Goal: Task Accomplishment & Management: Manage account settings

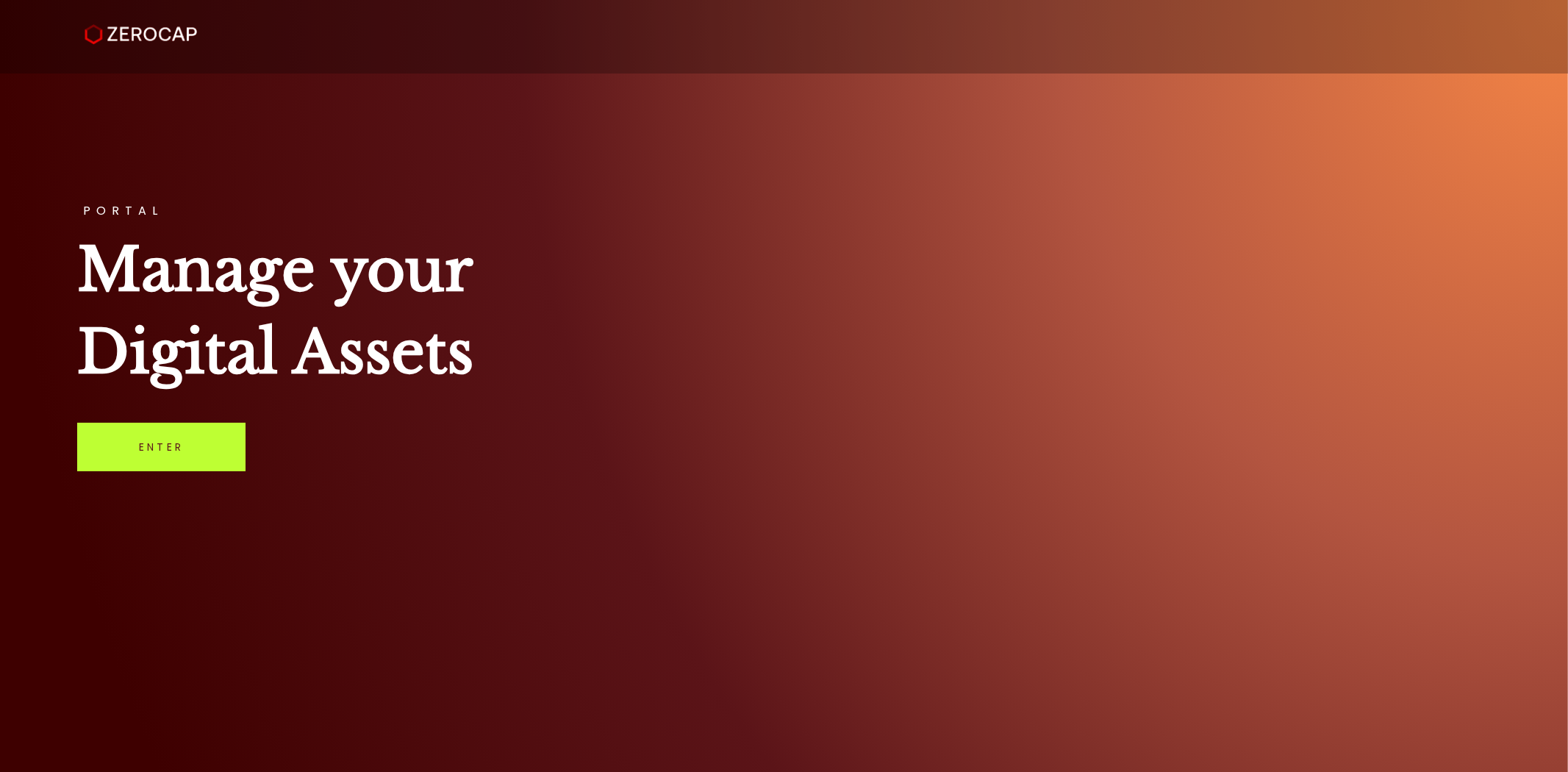
click at [208, 449] on link "Enter" at bounding box center [162, 447] width 169 height 49
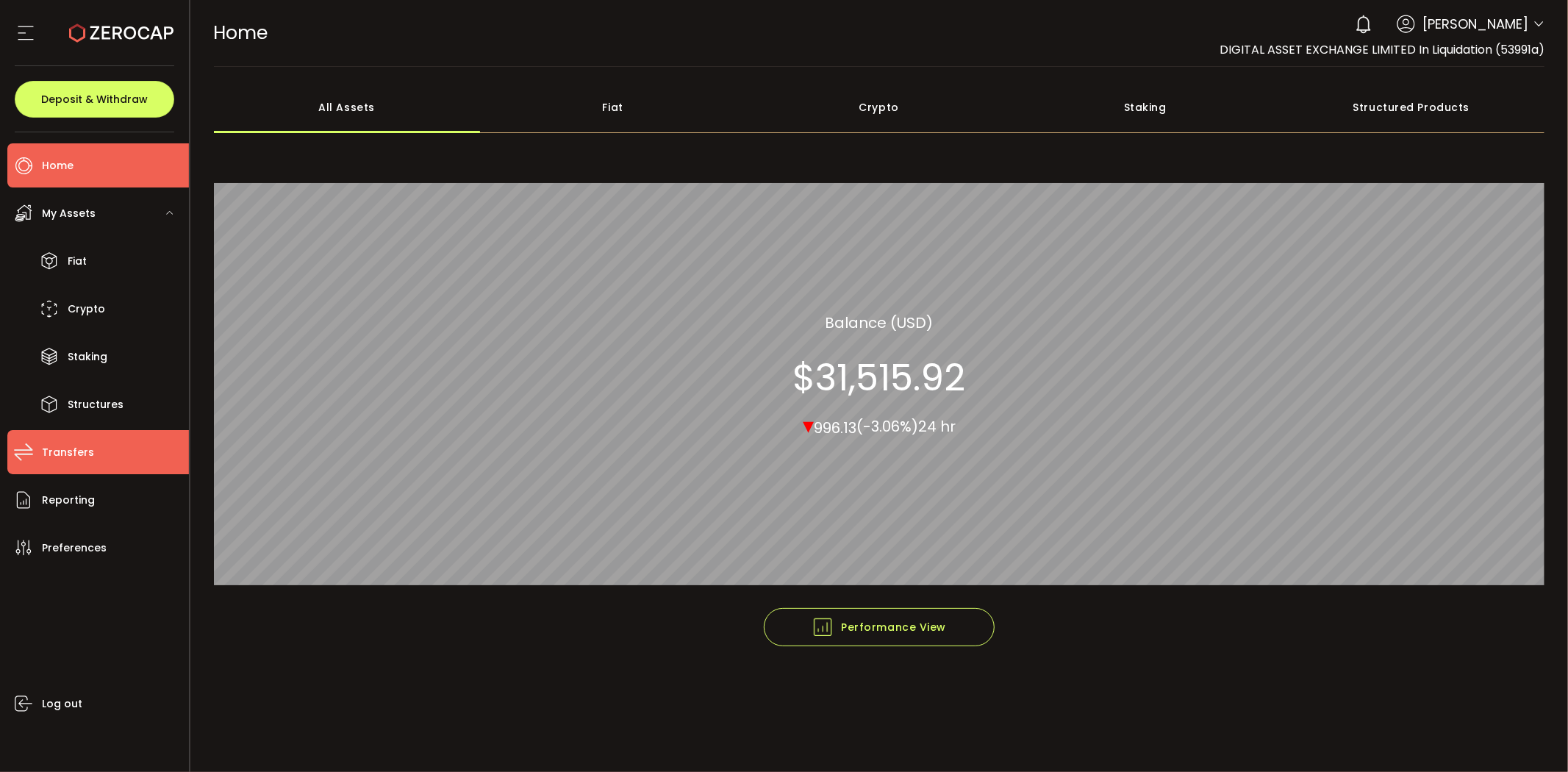
click at [76, 453] on span "Transfers" at bounding box center [68, 452] width 52 height 21
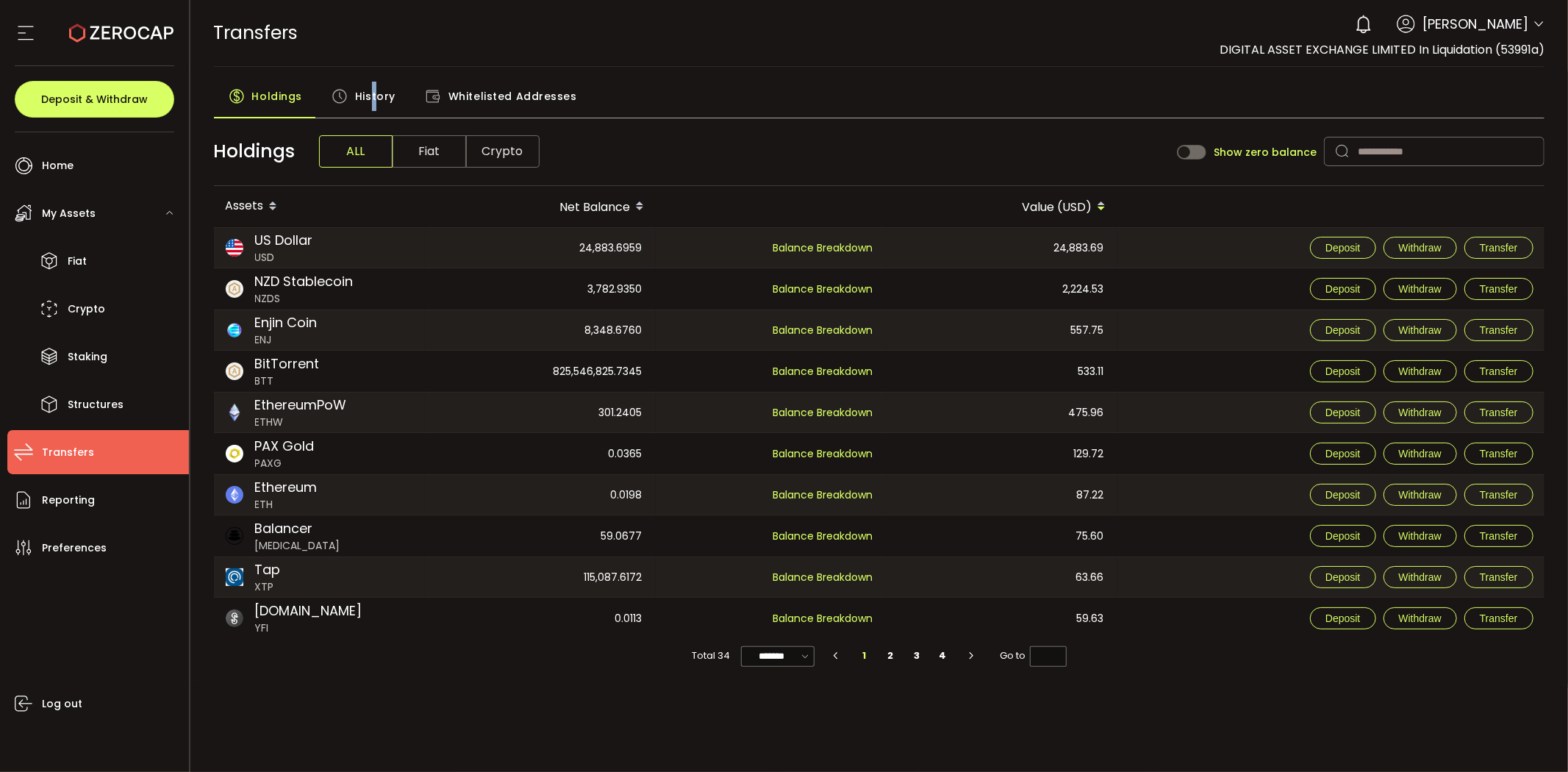
click at [372, 98] on span "History" at bounding box center [374, 96] width 40 height 29
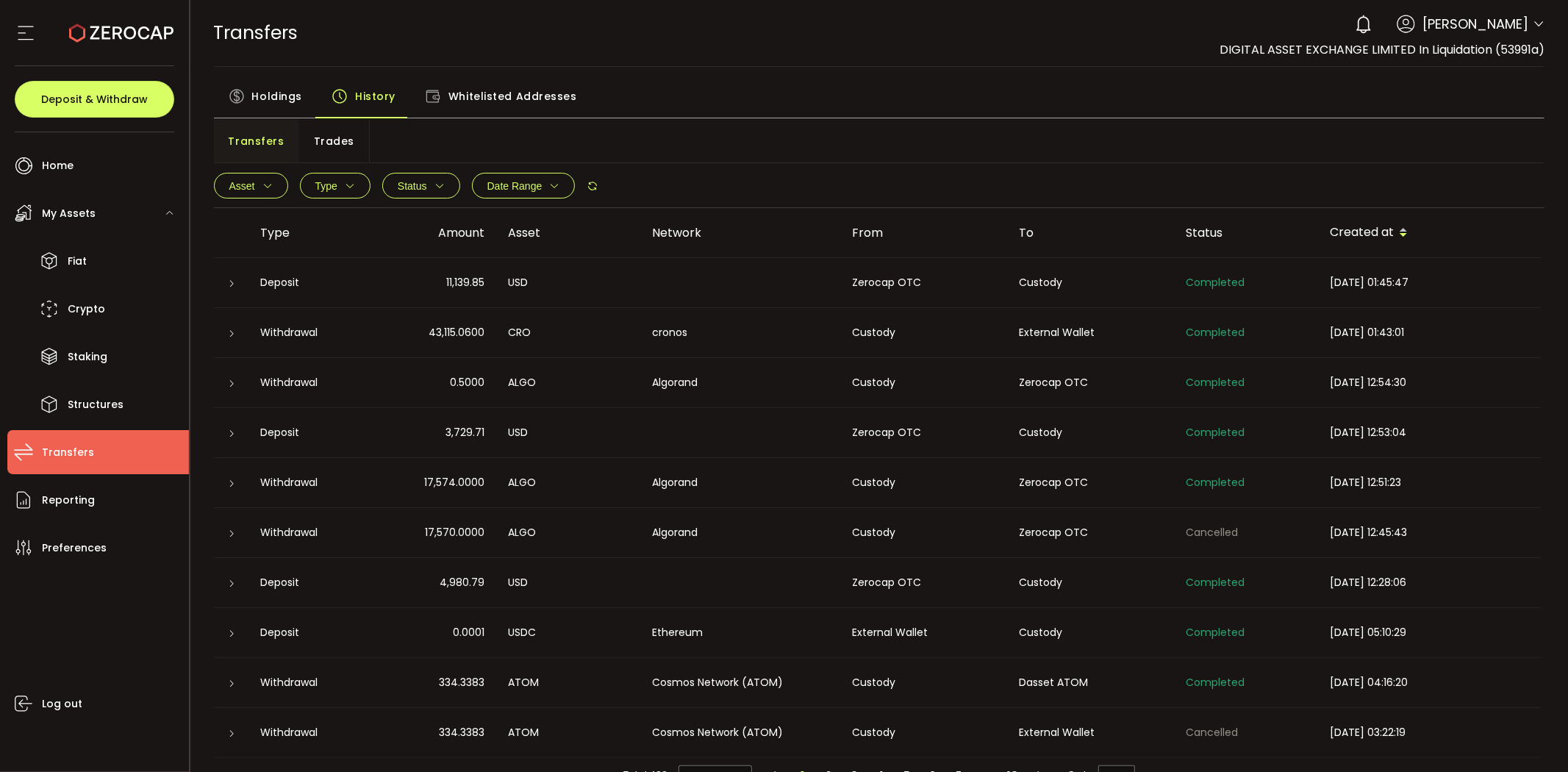
click at [341, 157] on div "Trades" at bounding box center [334, 141] width 70 height 44
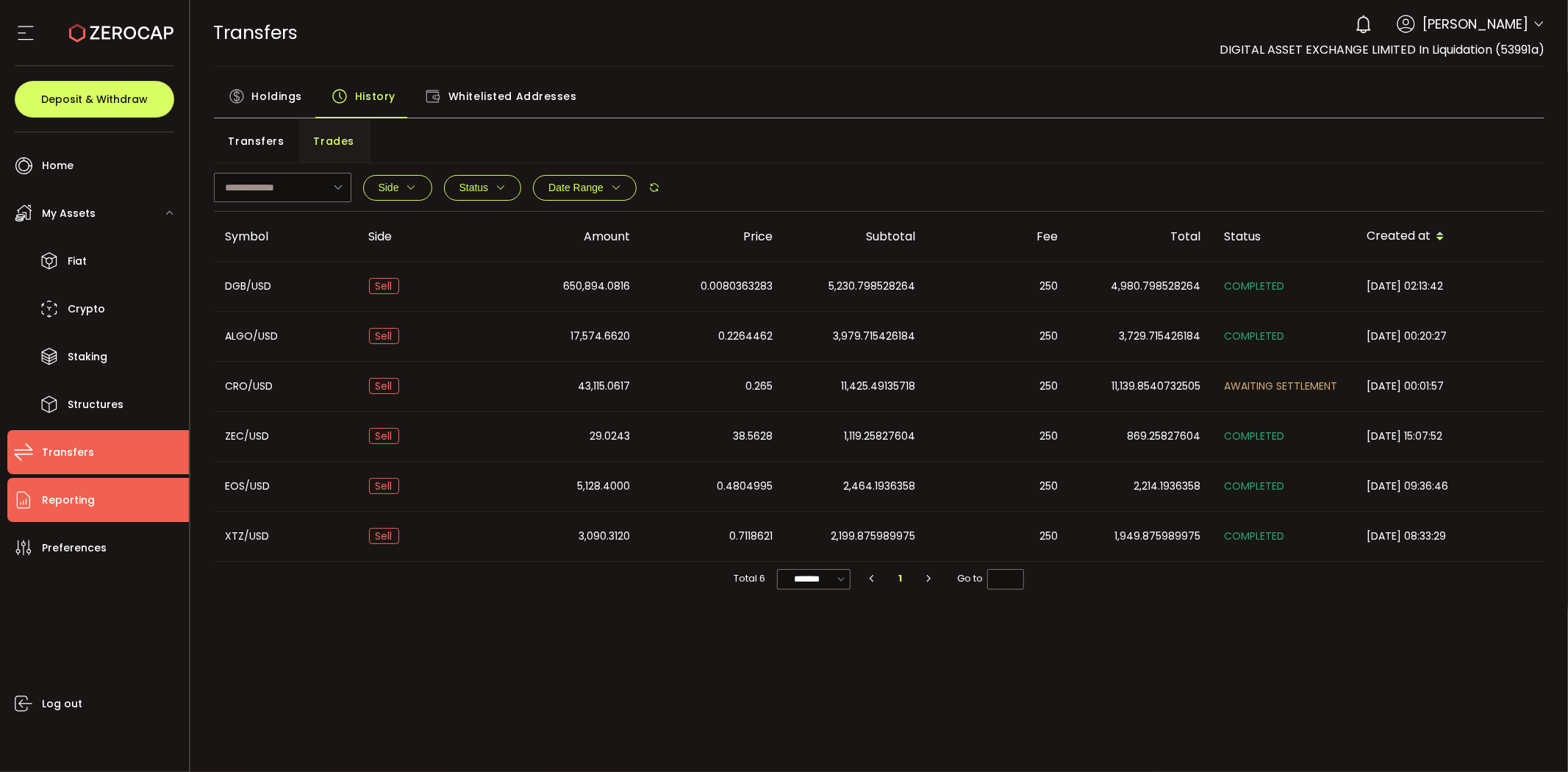
click at [104, 483] on li "Reporting" at bounding box center [98, 500] width 181 height 44
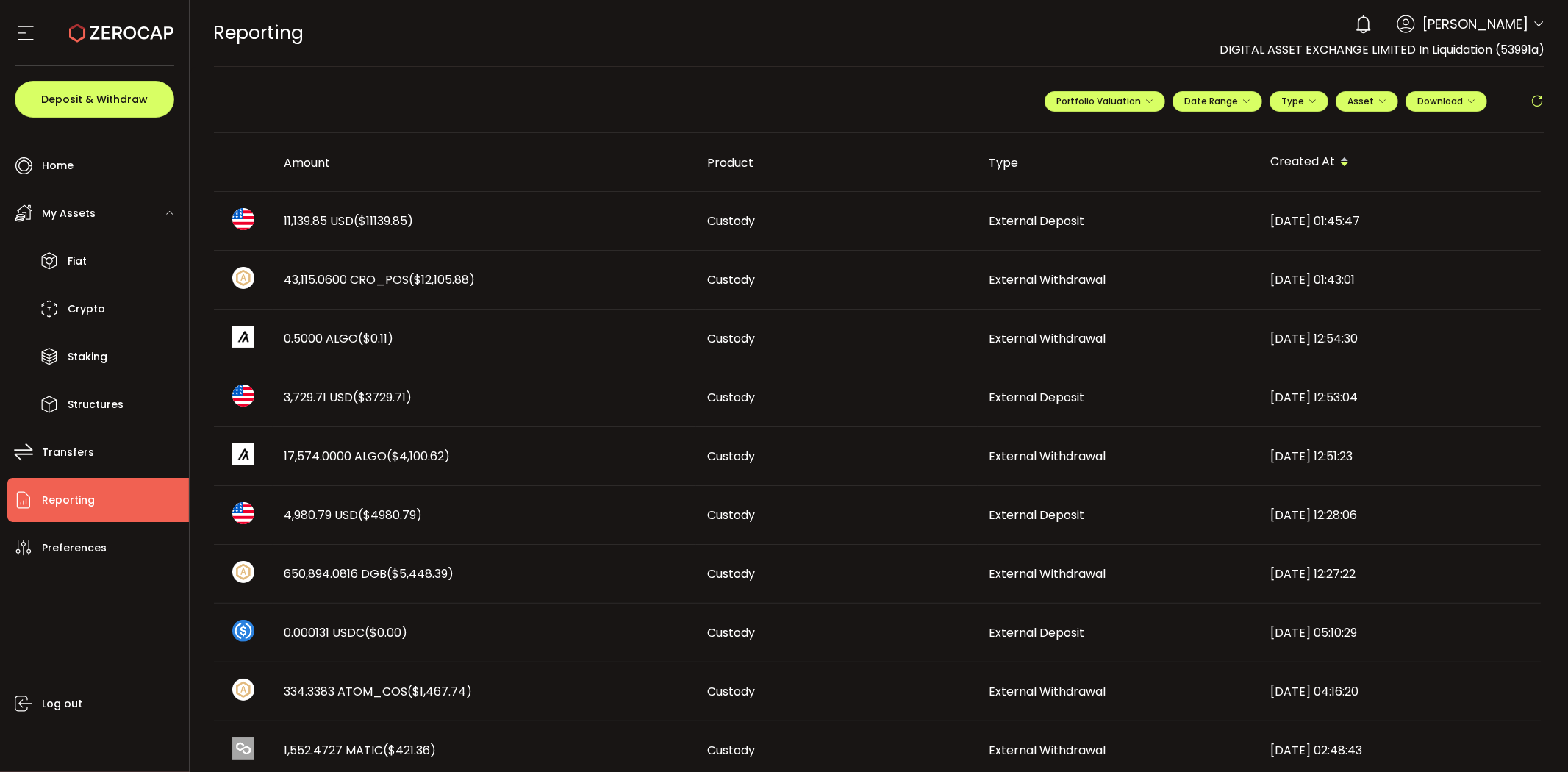
click at [1020, 231] on td "External Deposit" at bounding box center [1118, 221] width 281 height 59
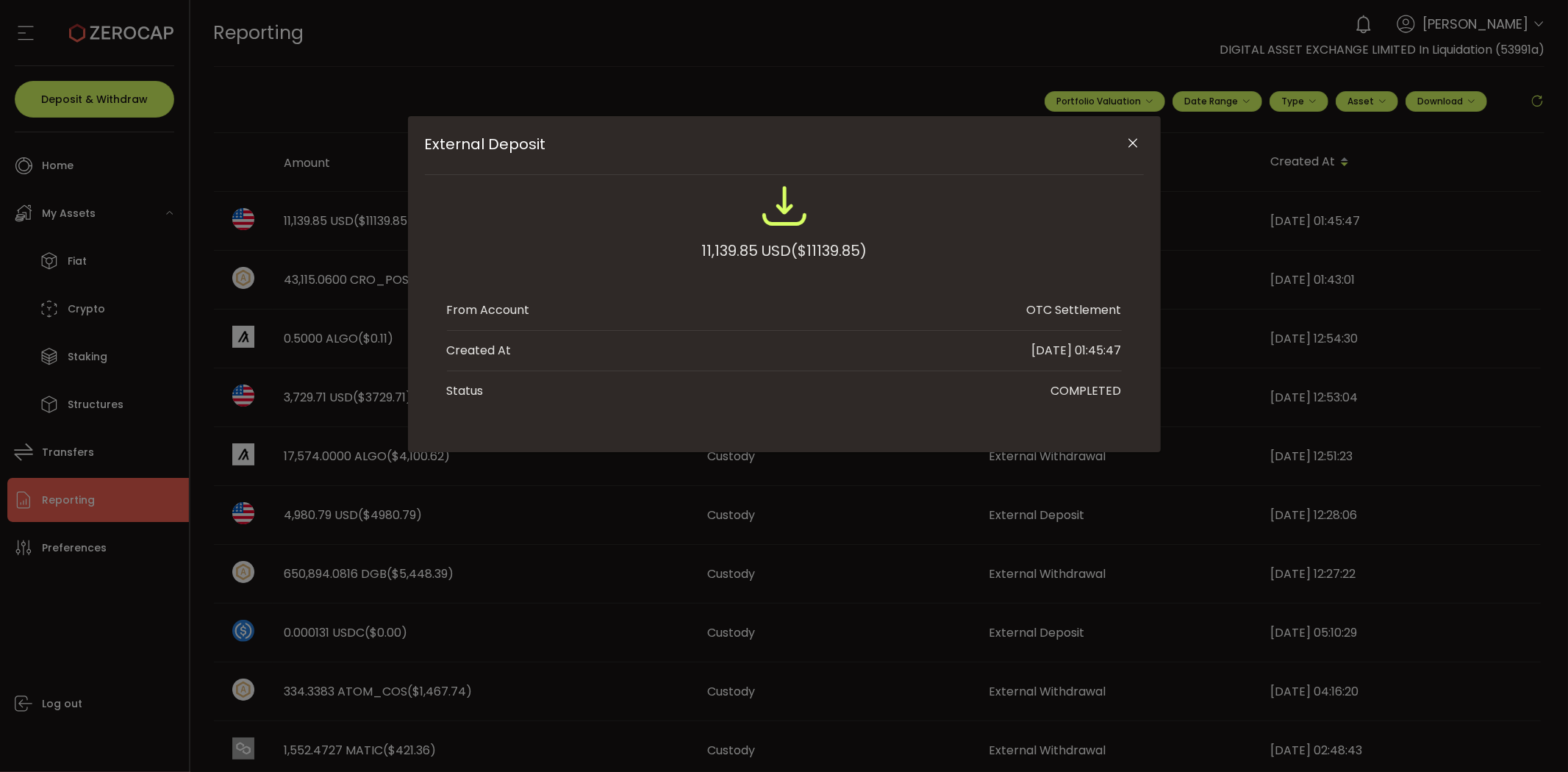
click at [1061, 202] on div "External Deposit" at bounding box center [784, 210] width 675 height 55
click at [1134, 137] on icon "Close" at bounding box center [1133, 144] width 15 height 15
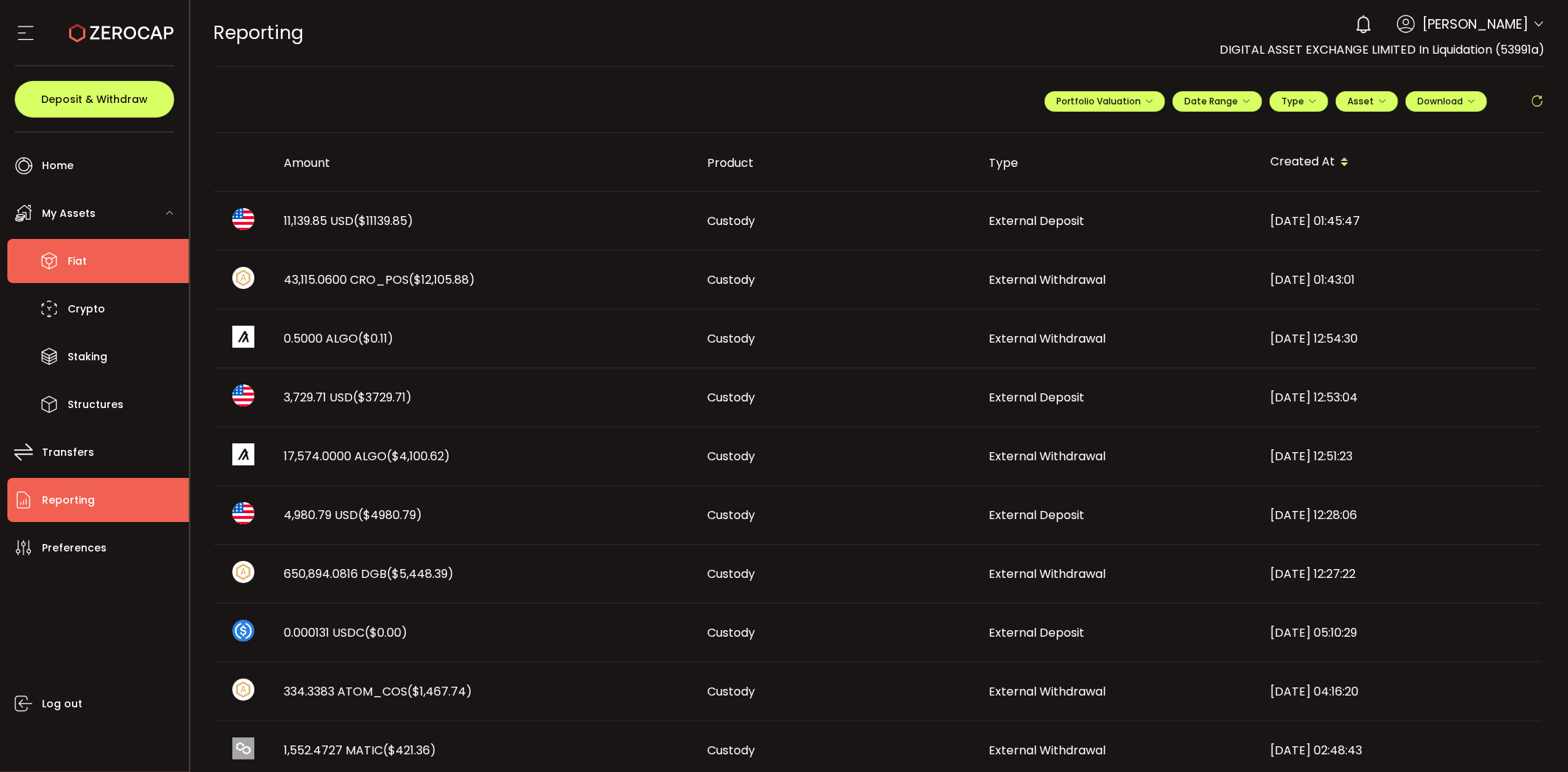
click at [73, 259] on span "Fiat" at bounding box center [77, 261] width 19 height 21
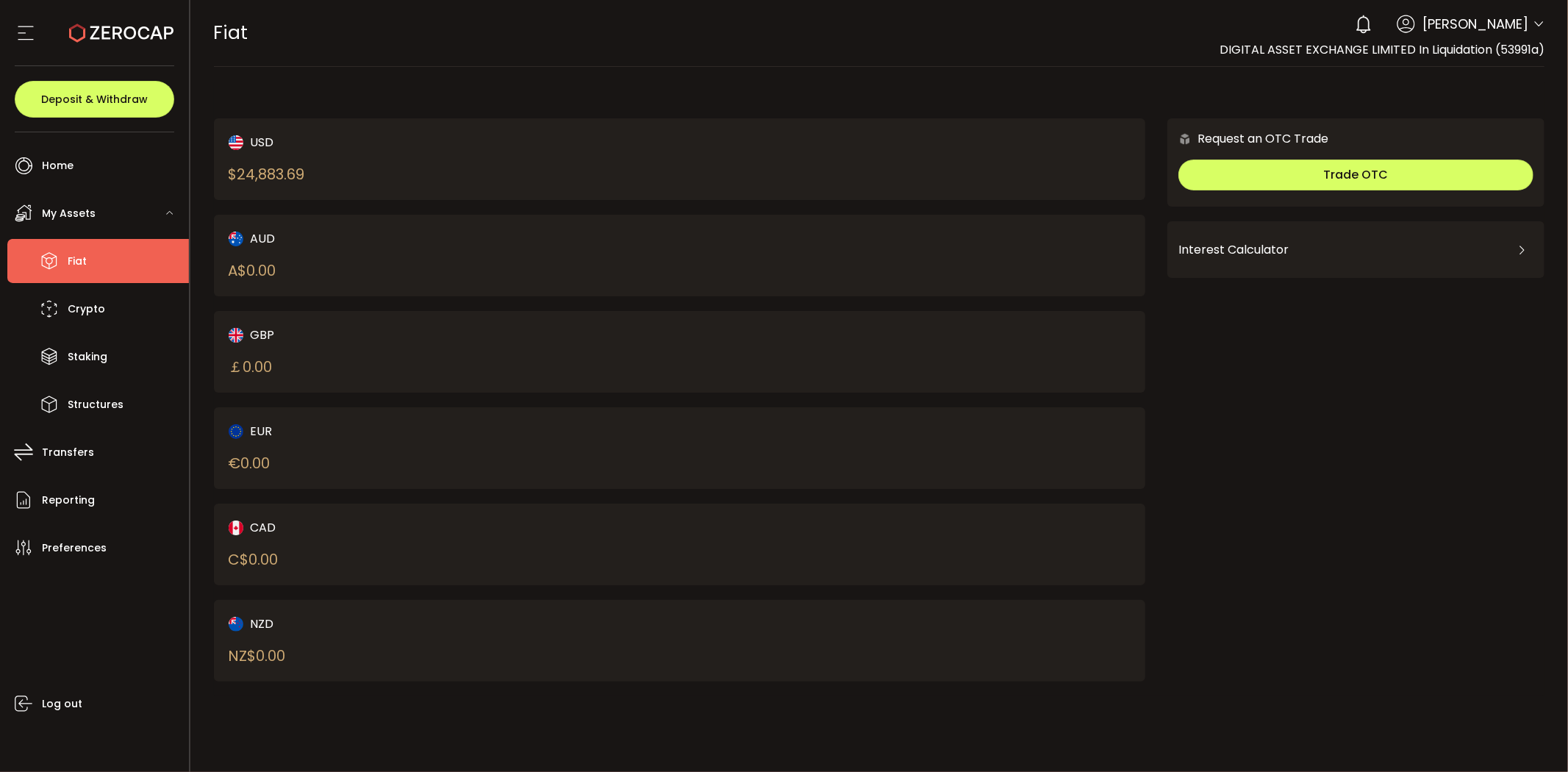
click at [246, 145] on div "USD" at bounding box center [431, 142] width 406 height 18
click at [74, 443] on span "Transfers" at bounding box center [68, 452] width 52 height 21
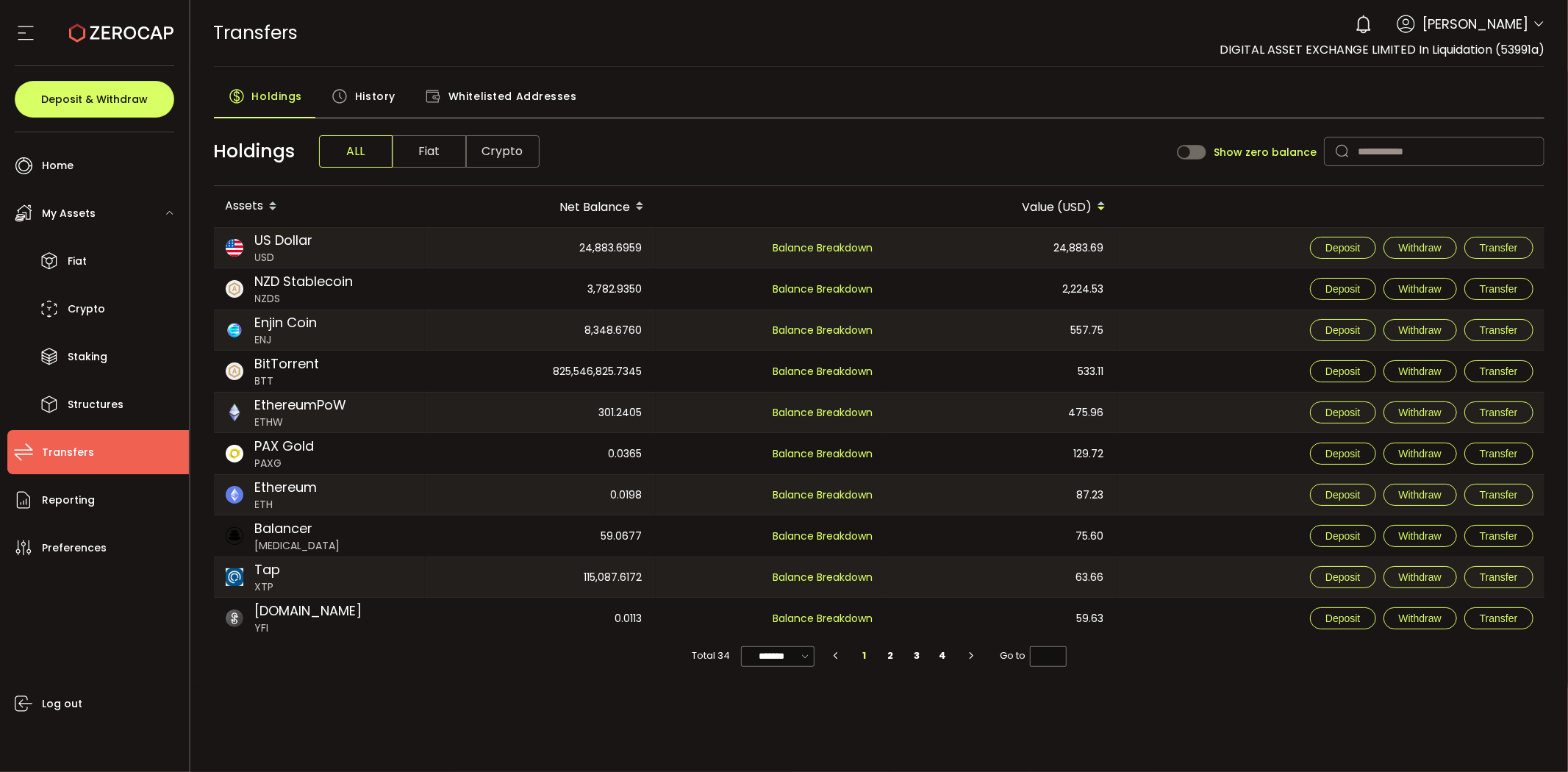
click at [352, 109] on div "History" at bounding box center [363, 100] width 93 height 37
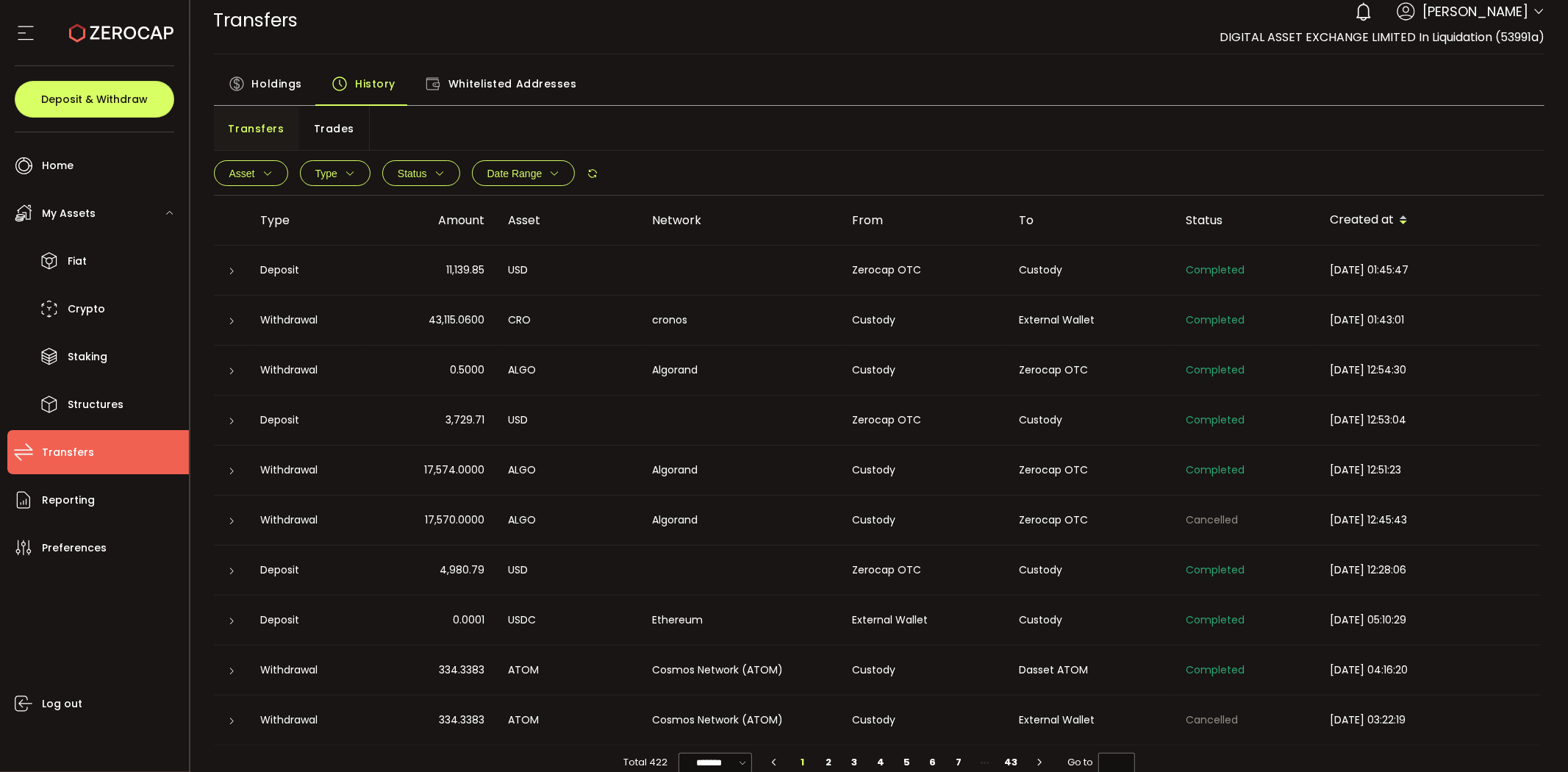
scroll to position [35, 0]
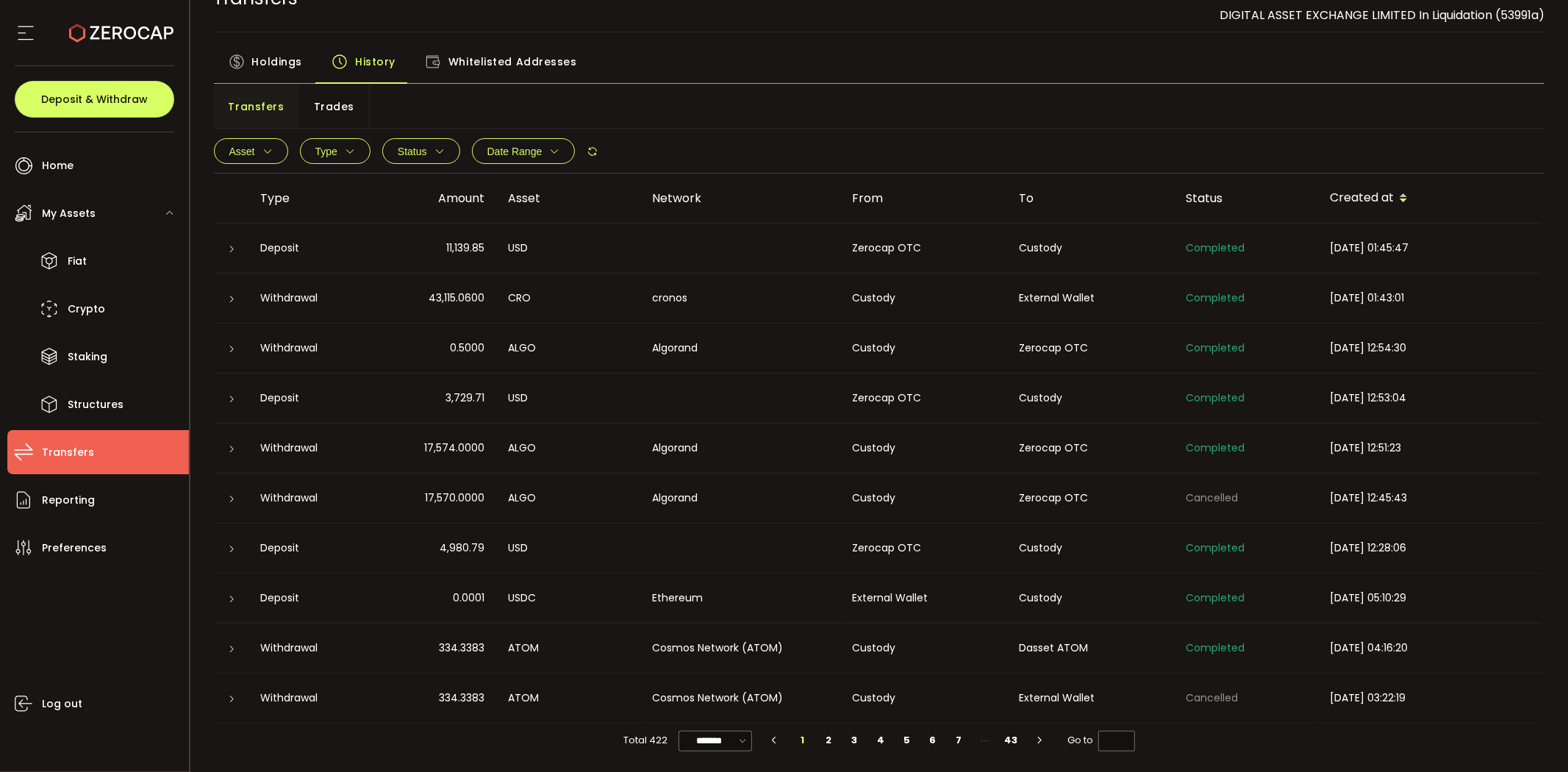
drag, startPoint x: 1008, startPoint y: 288, endPoint x: 803, endPoint y: 347, distance: 213.3
click at [1008, 289] on td "External Wallet" at bounding box center [1092, 298] width 167 height 50
click at [89, 490] on span "Reporting" at bounding box center [68, 500] width 53 height 21
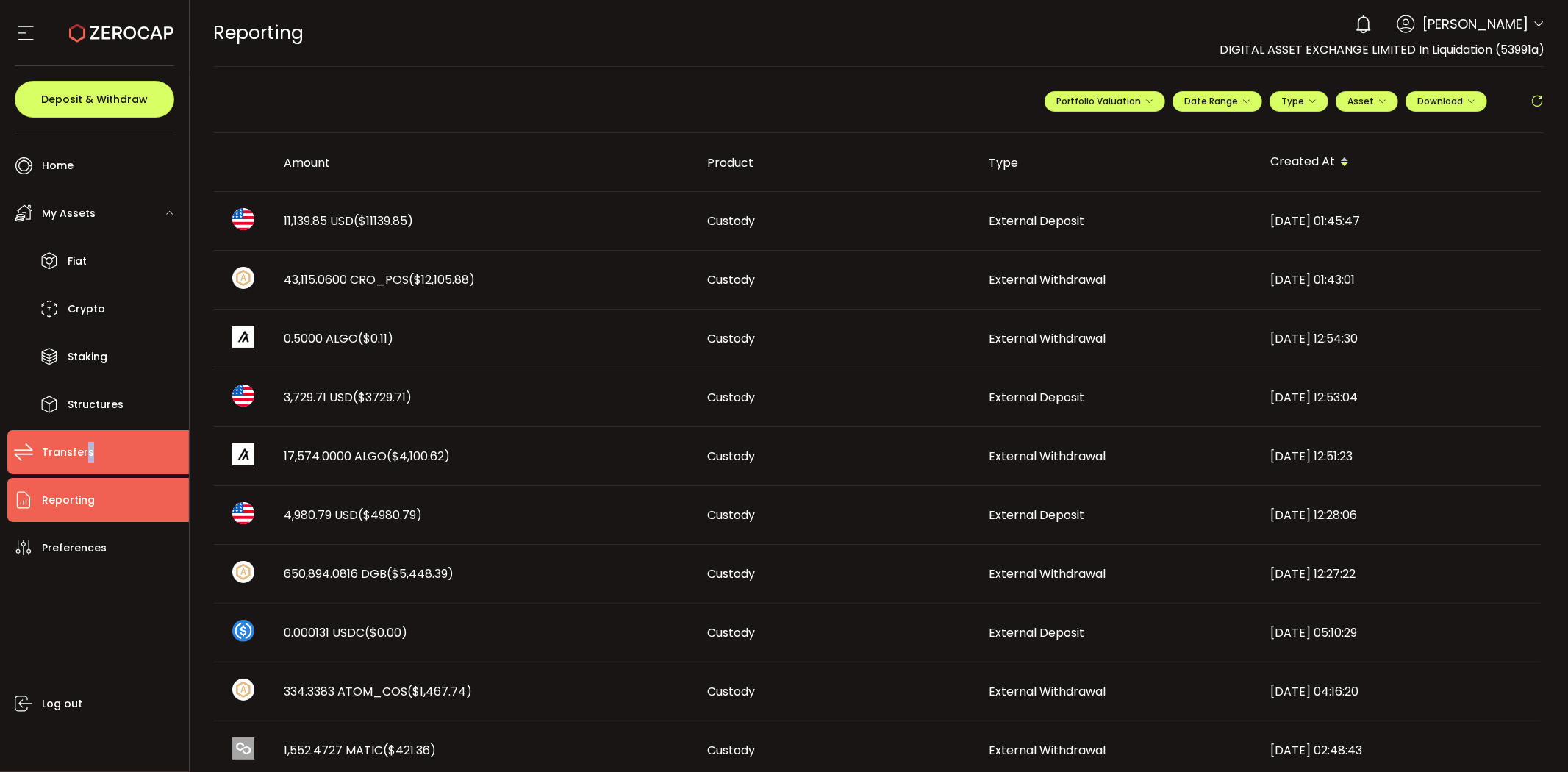
drag, startPoint x: 86, startPoint y: 439, endPoint x: 92, endPoint y: 444, distance: 7.8
click at [92, 444] on li "Transfers" at bounding box center [98, 453] width 181 height 44
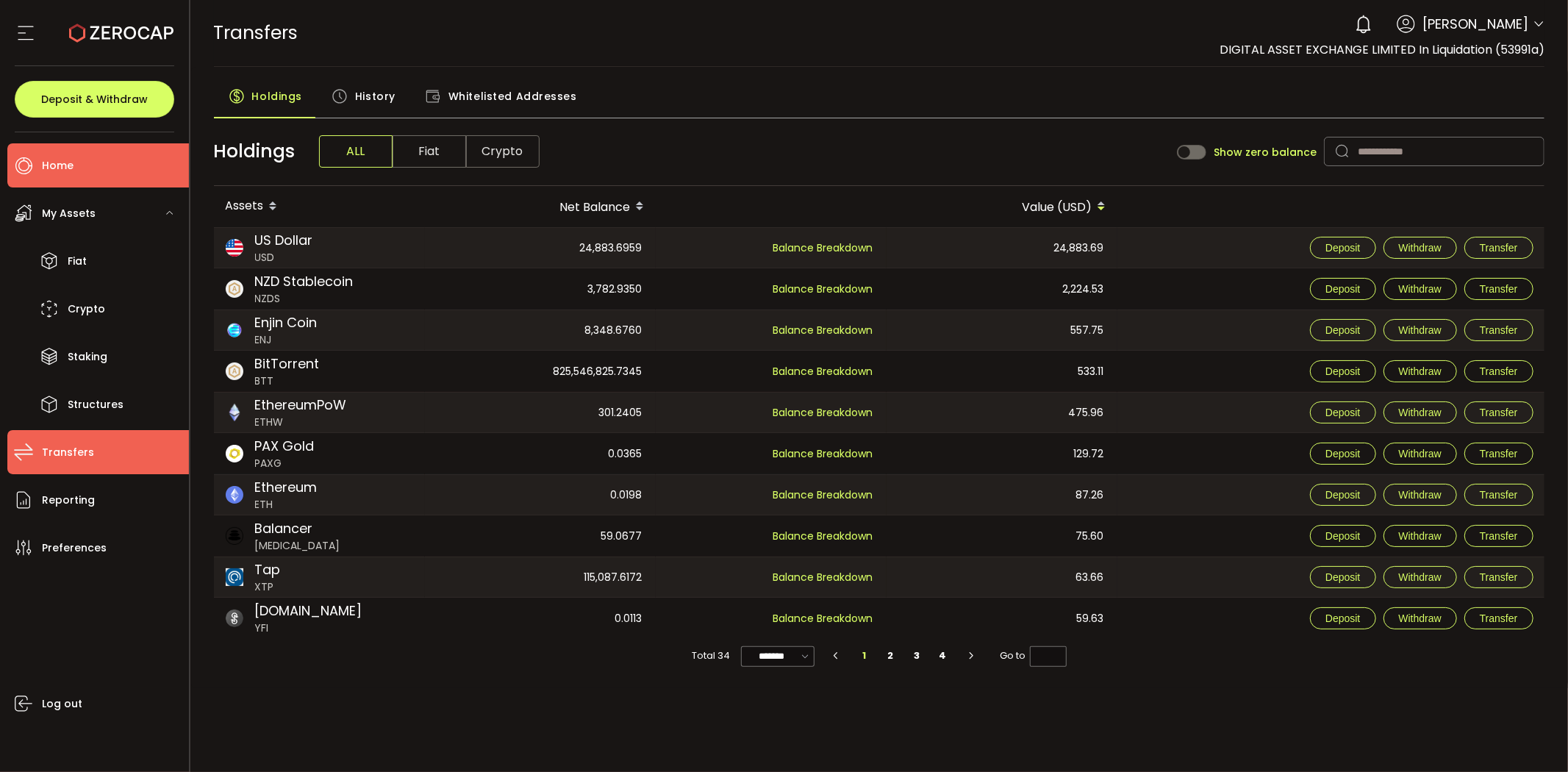
click at [65, 170] on span "Home" at bounding box center [58, 166] width 32 height 21
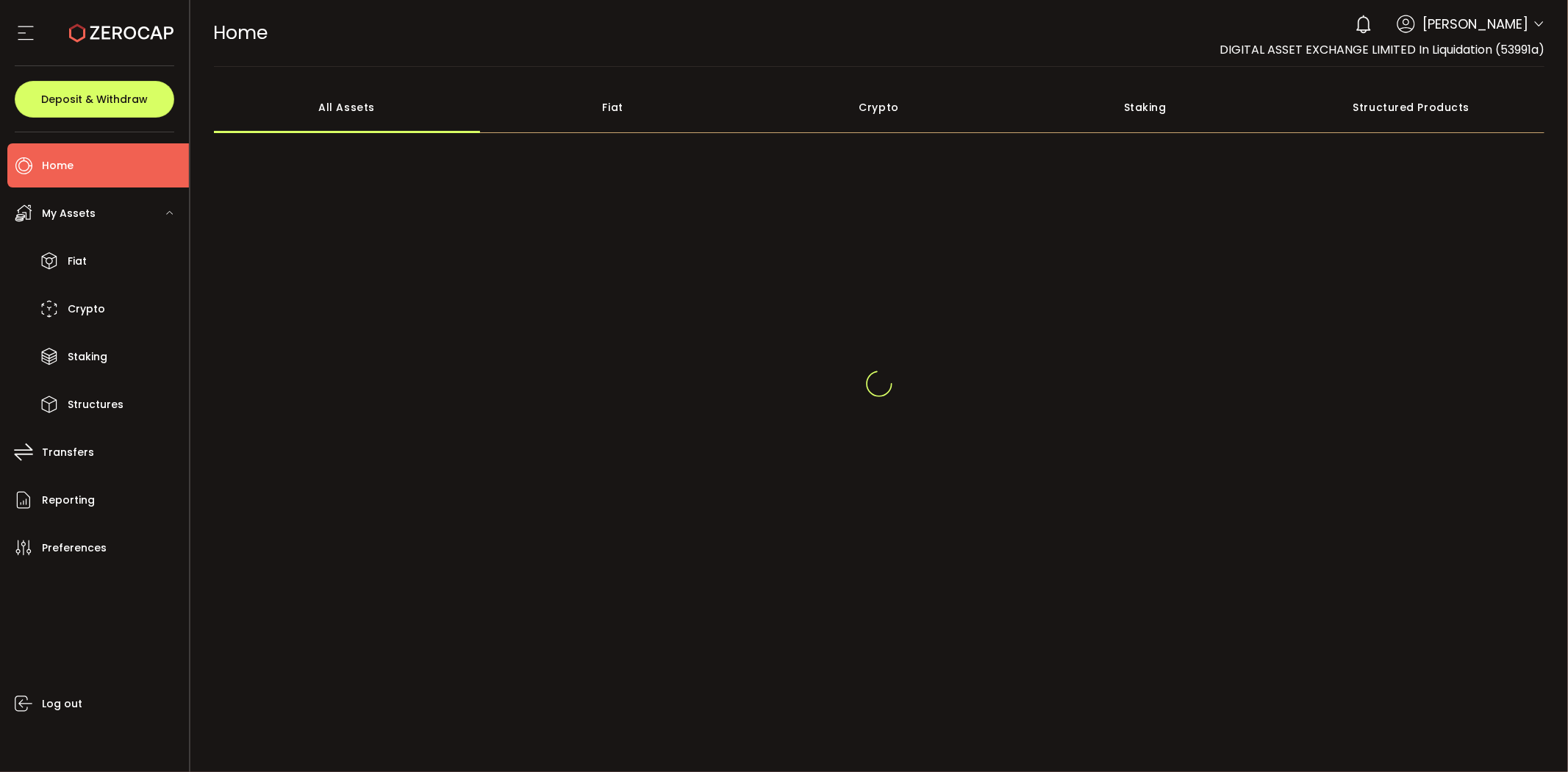
click at [1473, 28] on span "Thomas Aspin" at bounding box center [1475, 24] width 106 height 20
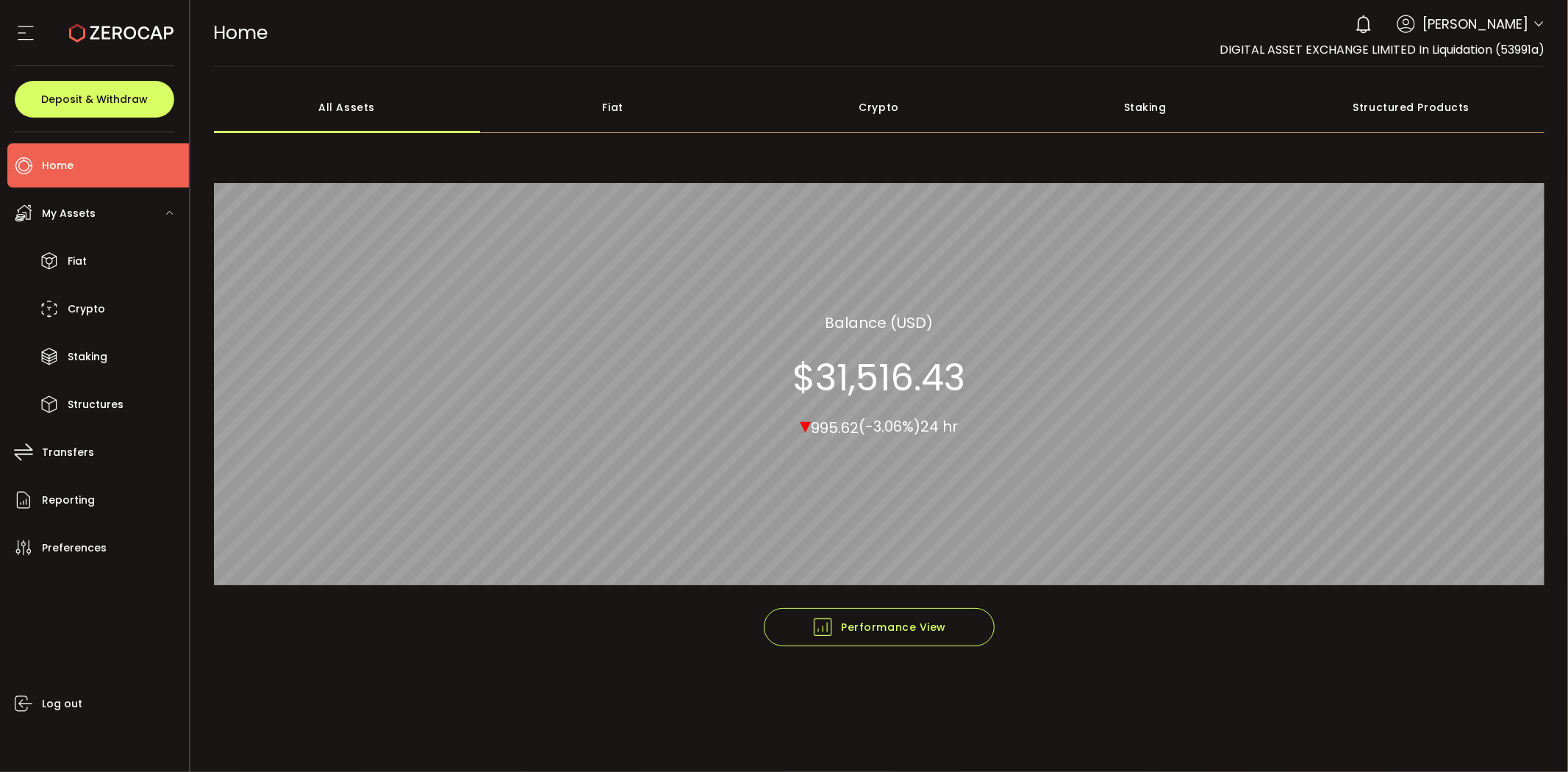
click at [1531, 29] on div "0 Thomas Aspin Account DIGITAL ASSET EXCHANGE LIMITED In Liquidation (53991a) P…" at bounding box center [1446, 24] width 197 height 32
click at [1538, 28] on icon at bounding box center [1538, 24] width 12 height 12
click at [1514, 22] on span "Thomas Aspin" at bounding box center [1475, 24] width 106 height 20
click at [1553, 35] on header "PDF is being processed and will download to your computer HOME Buy Power $0.00 …" at bounding box center [880, 33] width 1378 height 67
click at [1542, 25] on icon at bounding box center [1538, 24] width 12 height 12
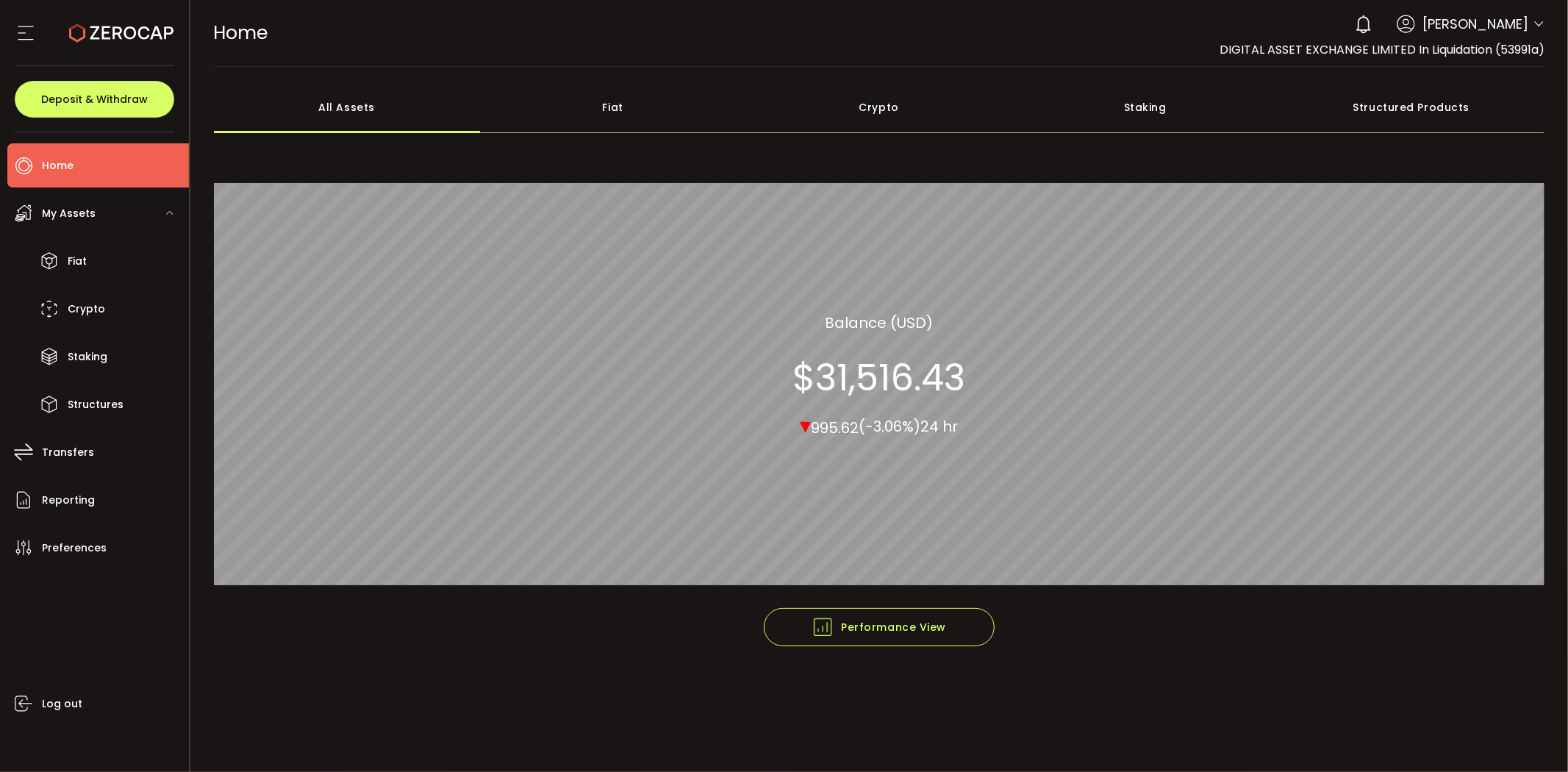
click at [1526, 24] on span "Thomas Aspin" at bounding box center [1475, 24] width 106 height 20
click at [1533, 24] on icon at bounding box center [1538, 24] width 12 height 12
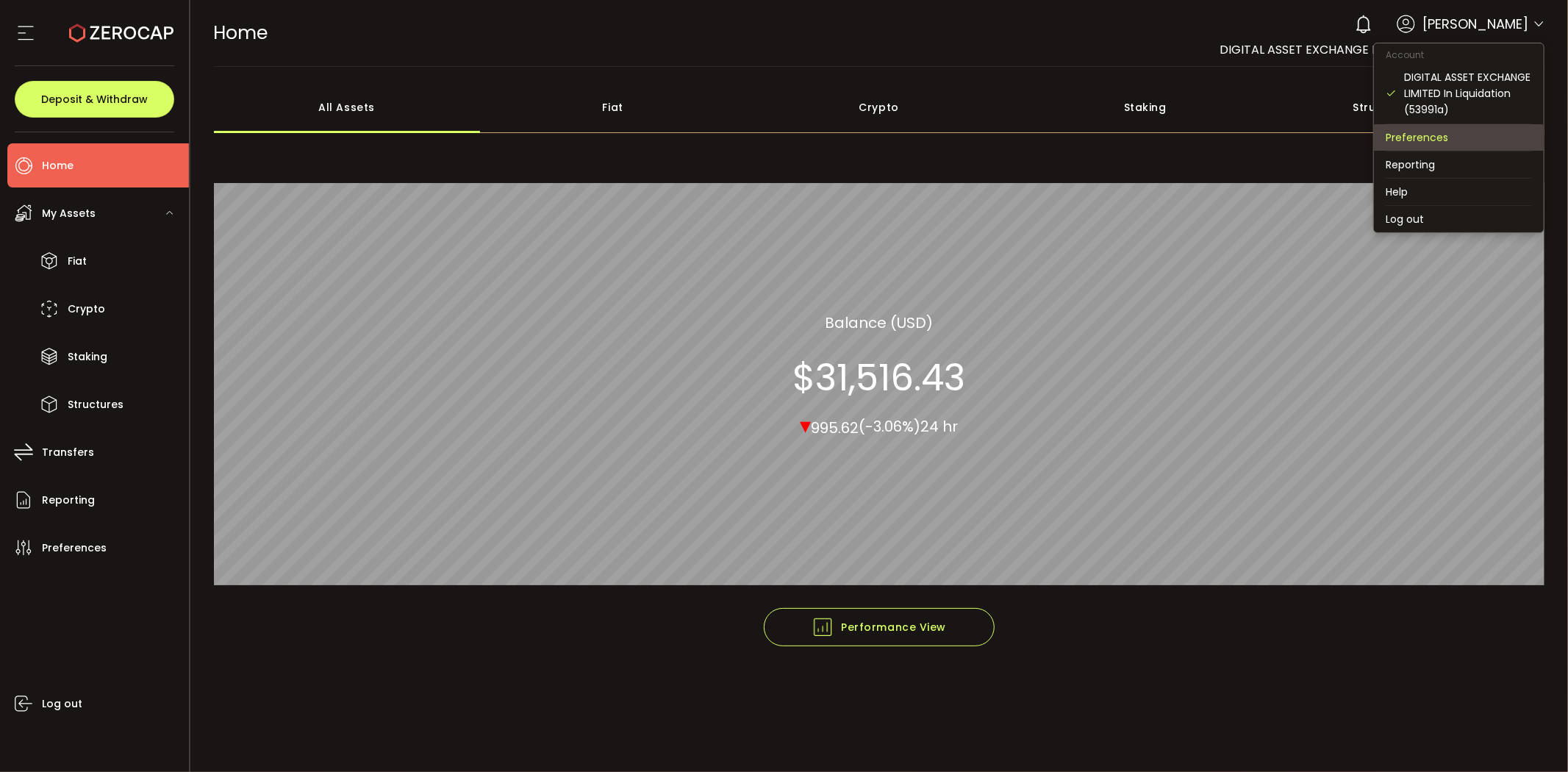
click at [1443, 141] on li "Preferences" at bounding box center [1458, 138] width 169 height 27
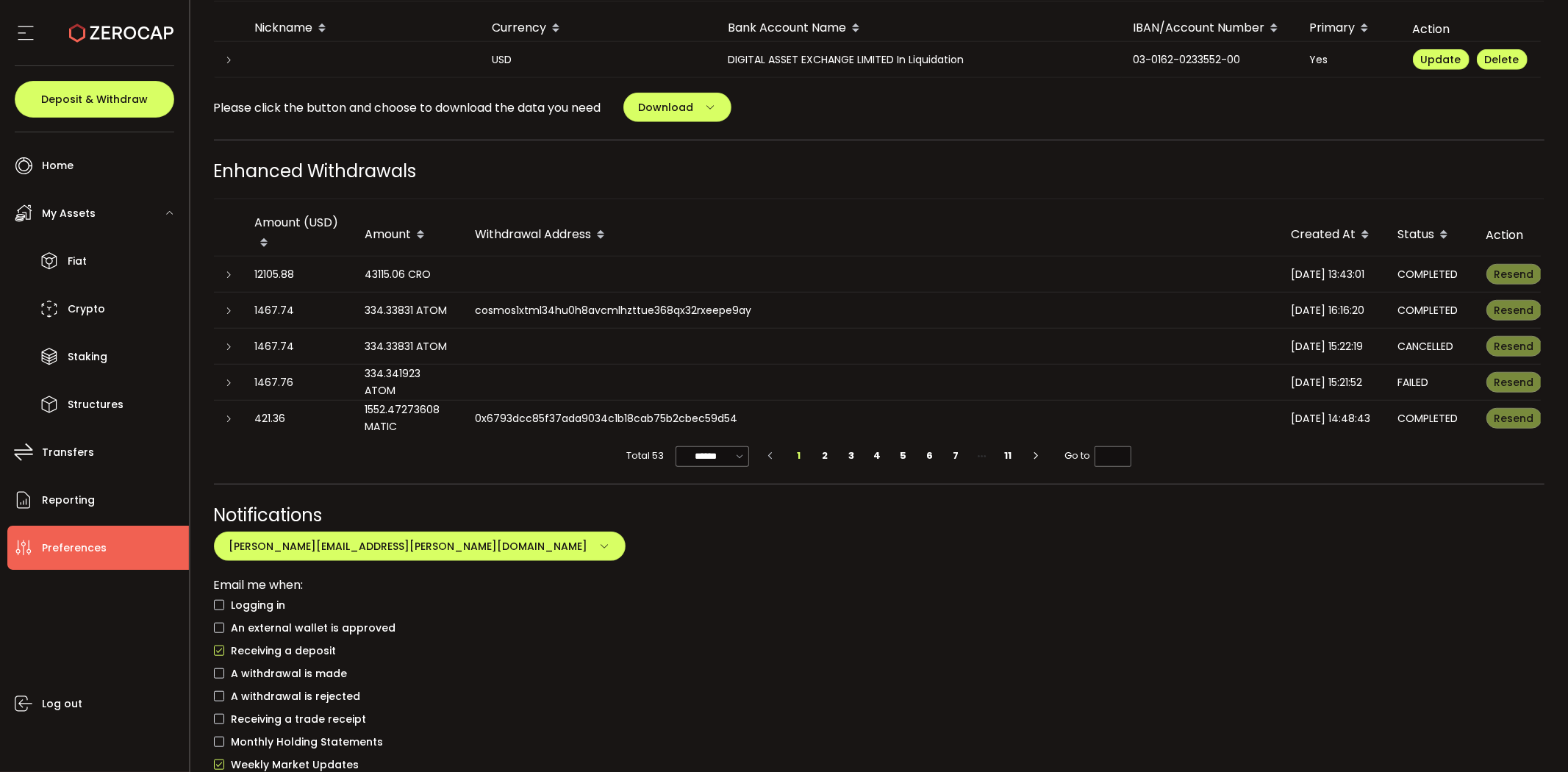
scroll to position [653, 0]
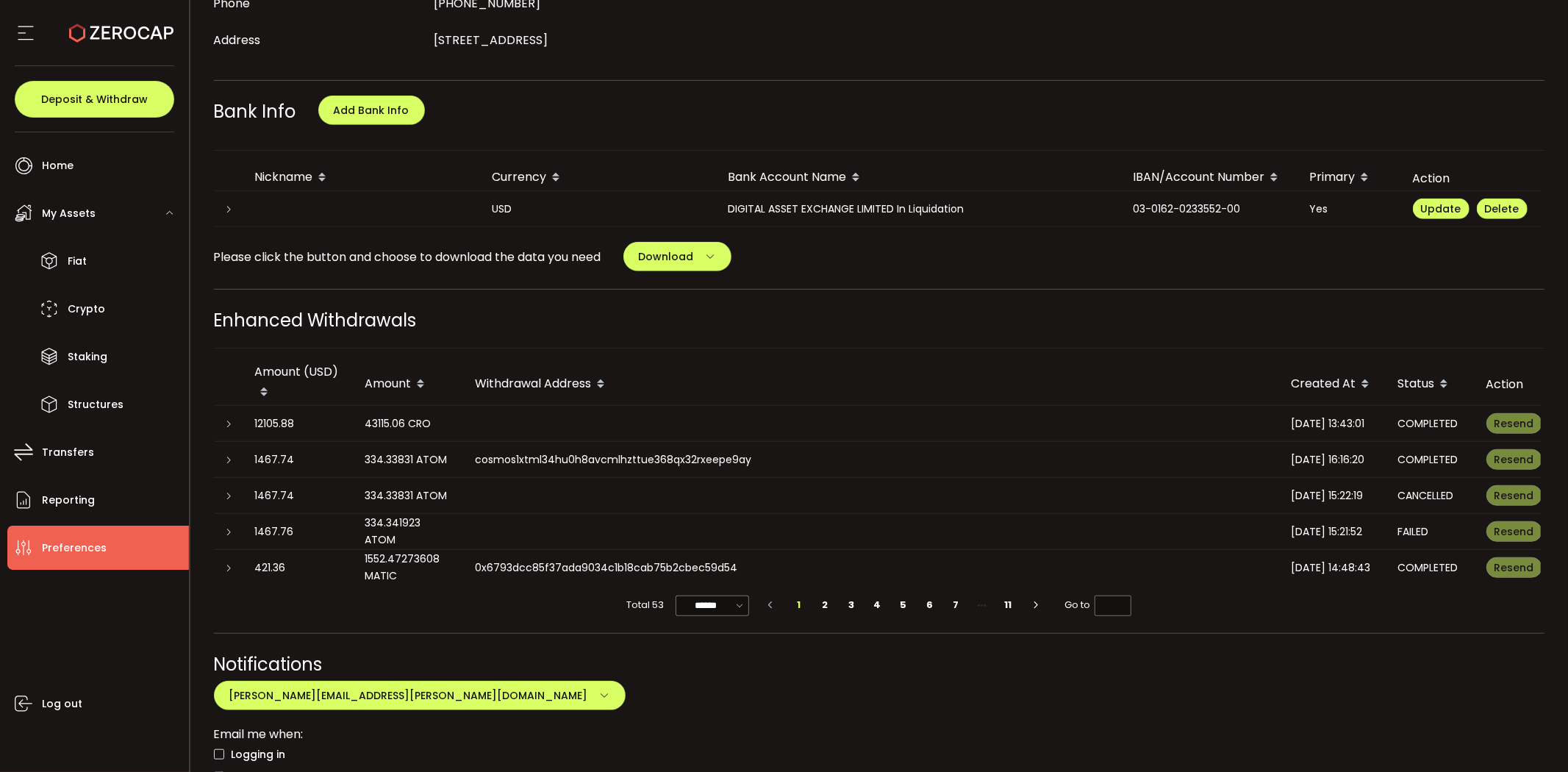
click at [1255, 121] on div "Bank Info Add Bank Info" at bounding box center [879, 117] width 1331 height 37
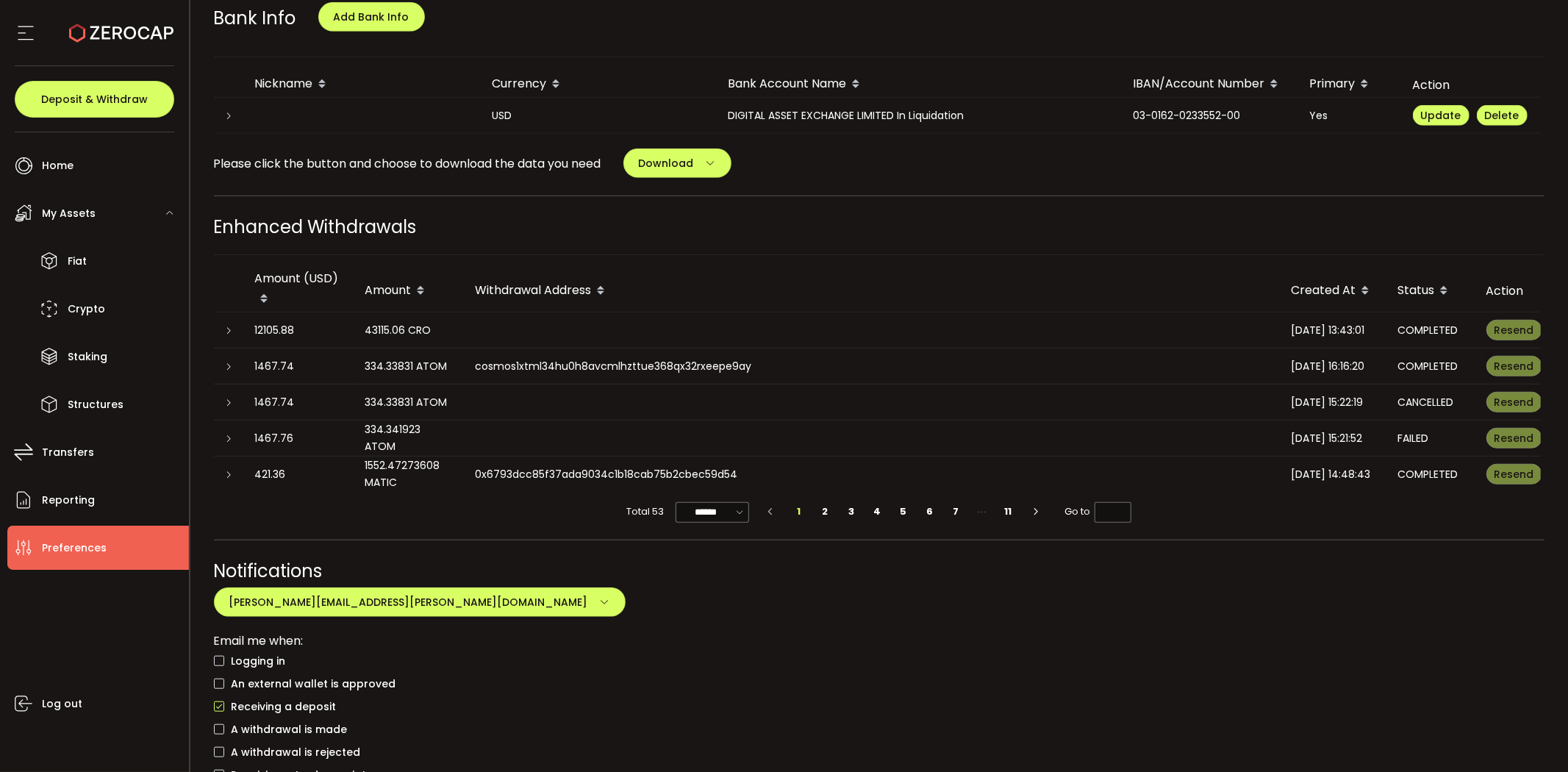
scroll to position [817, 0]
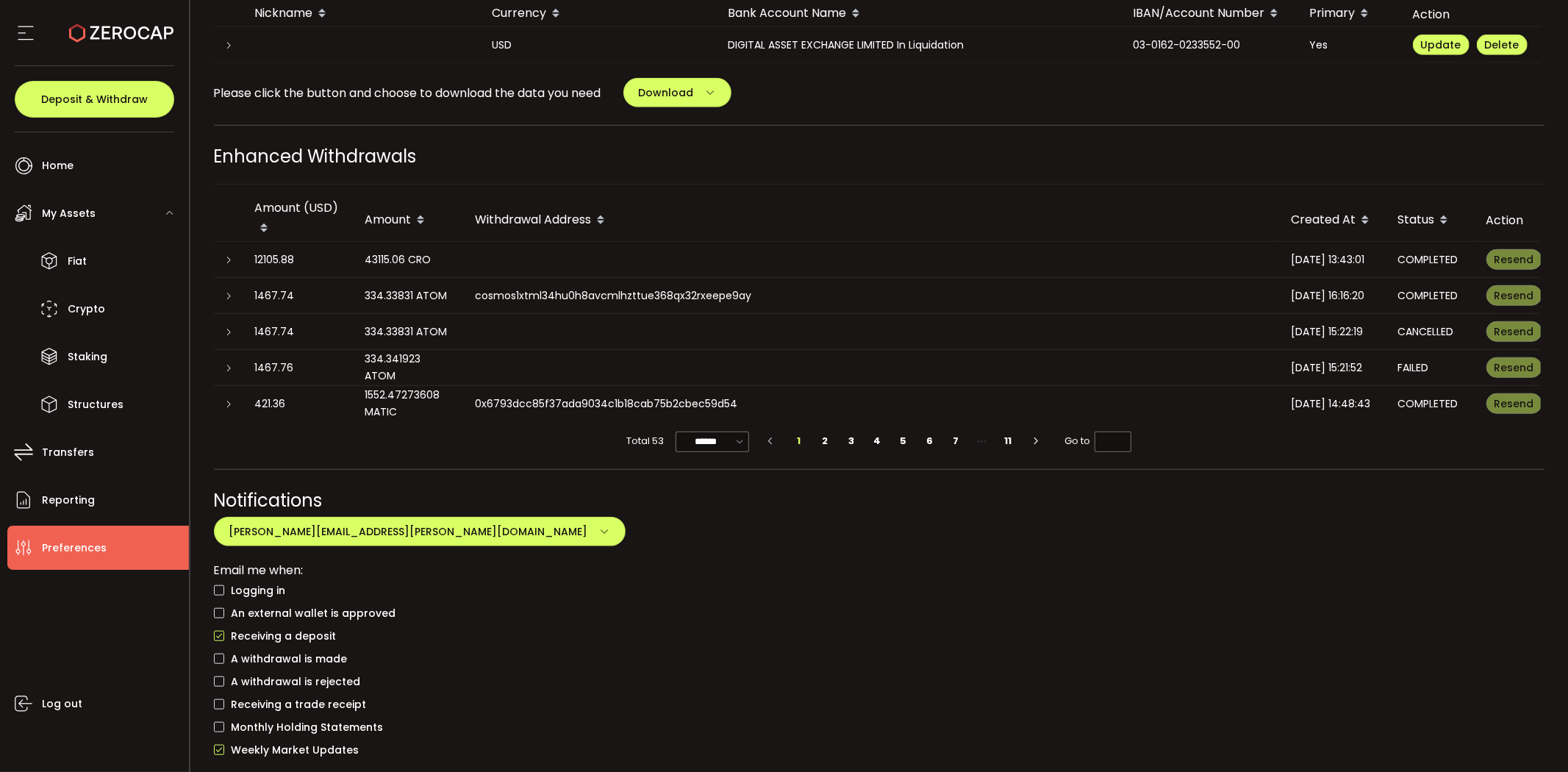
click at [1114, 37] on div "DIGITAL ASSET EXCHANGE LIMITED In Liquidation" at bounding box center [919, 45] width 405 height 17
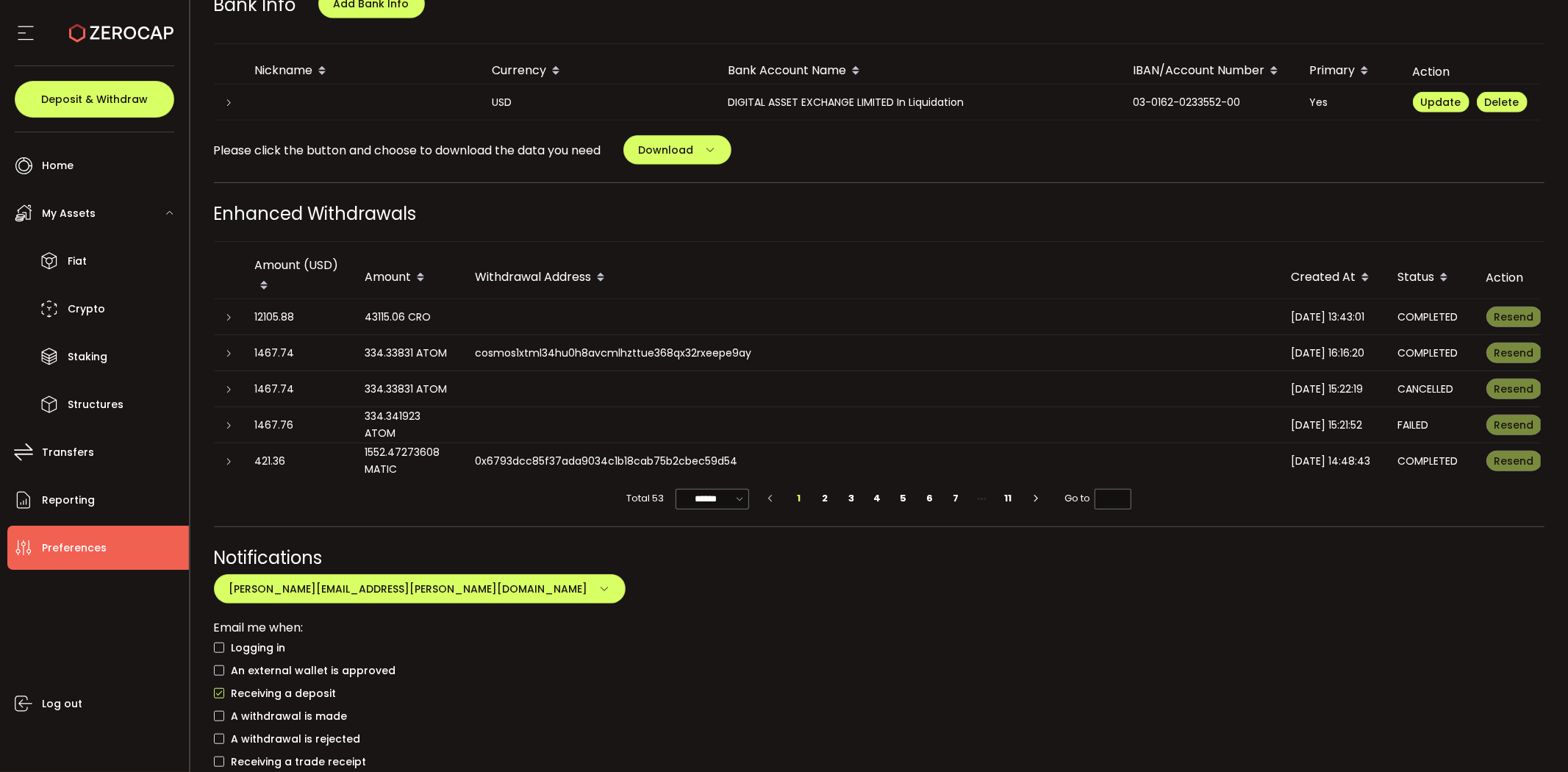
scroll to position [736, 0]
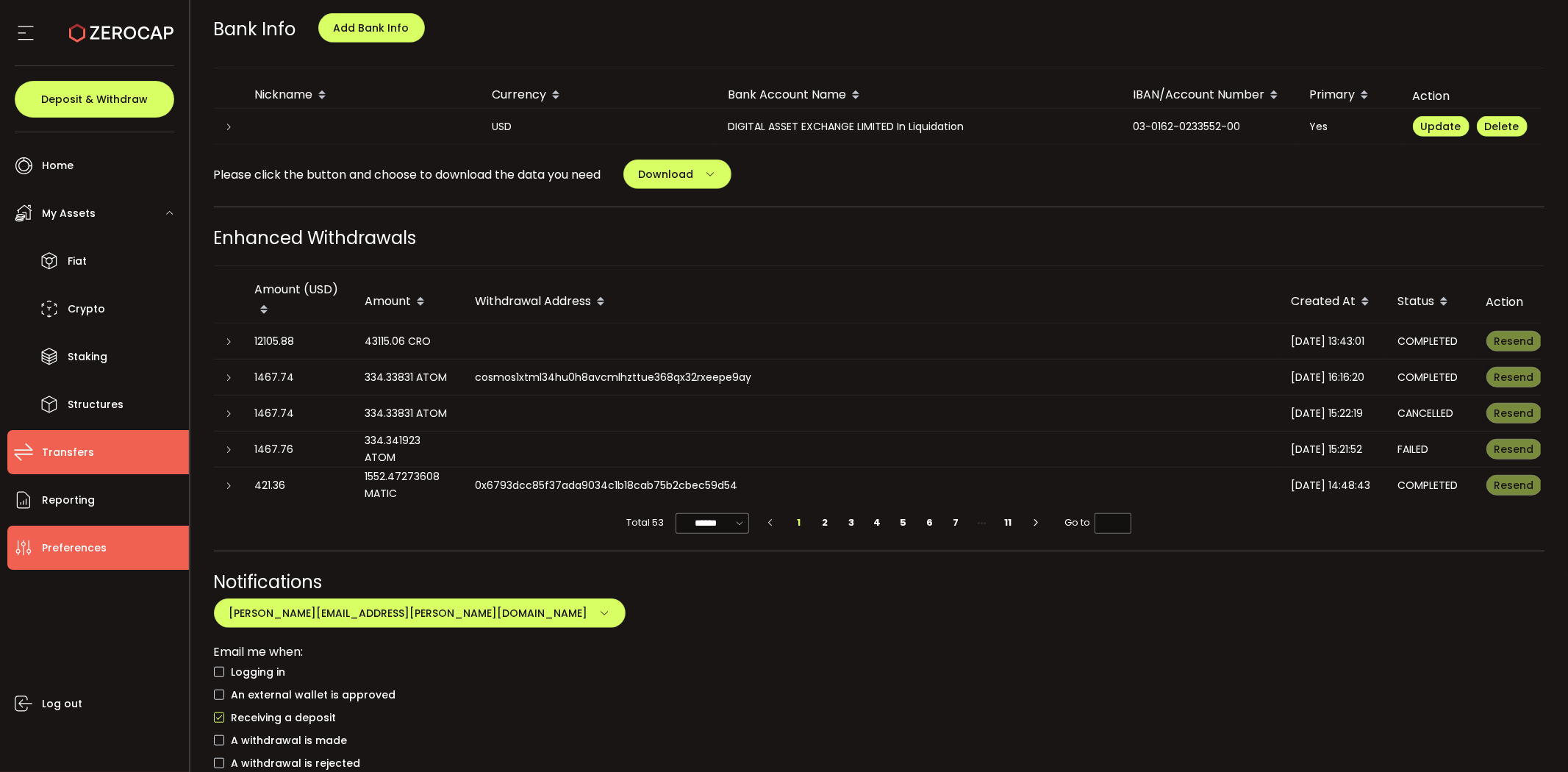
click at [105, 435] on li "Transfers" at bounding box center [98, 453] width 181 height 44
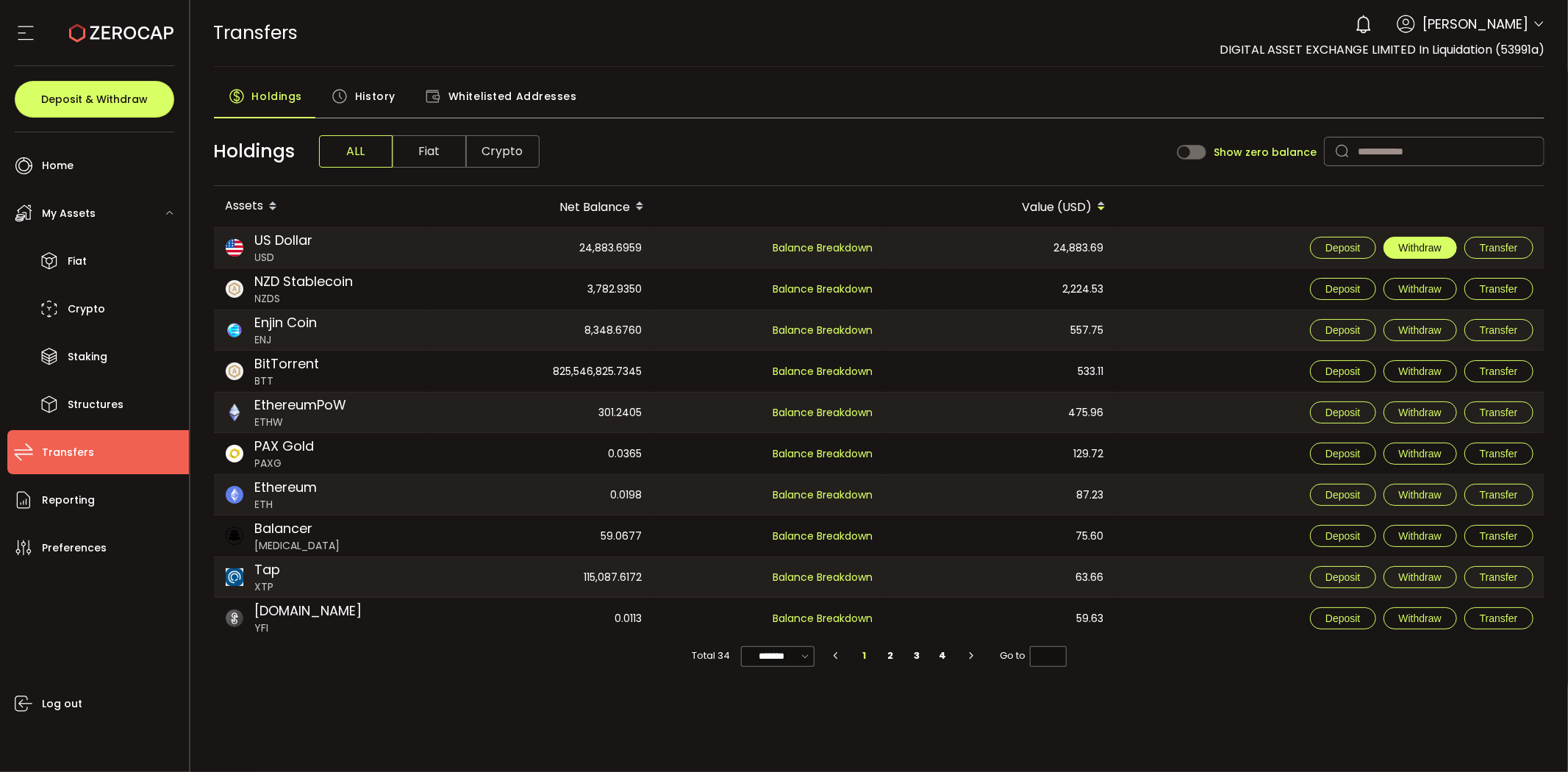
click at [1443, 248] on button "Withdraw" at bounding box center [1420, 248] width 73 height 22
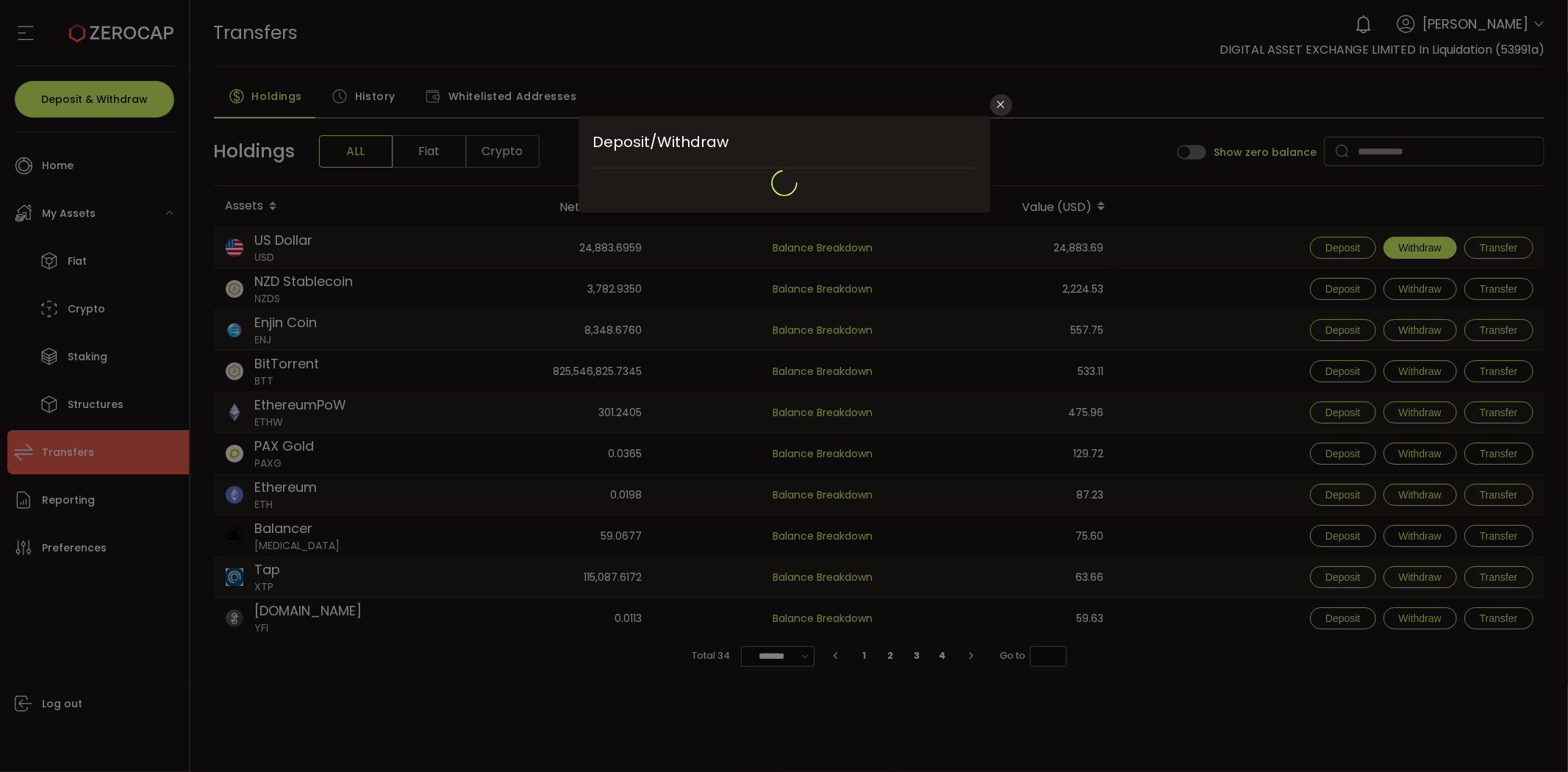
type input "**********"
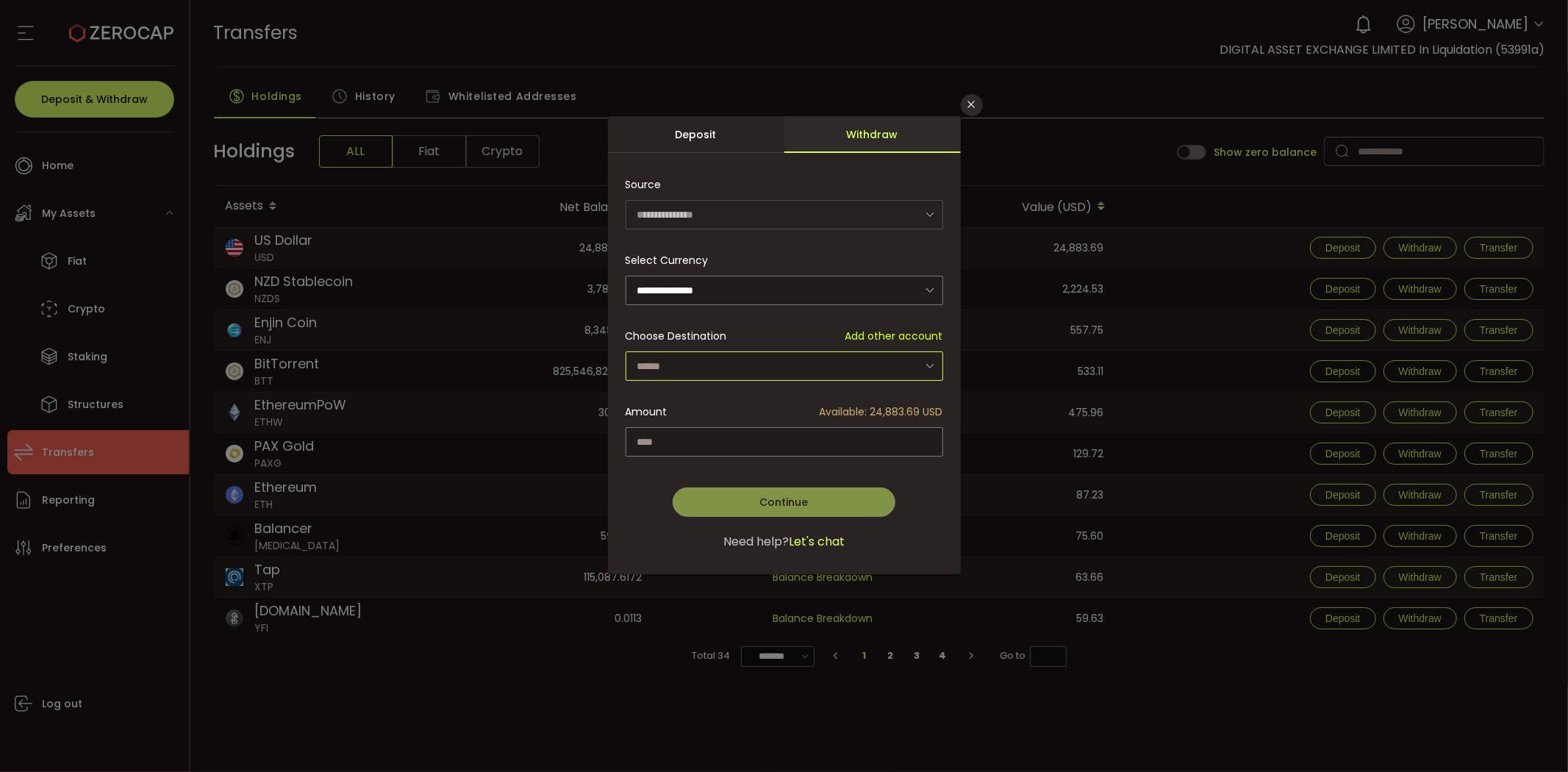
click at [785, 365] on input "dialog" at bounding box center [784, 366] width 318 height 29
drag, startPoint x: 755, startPoint y: 395, endPoint x: 763, endPoint y: 402, distance: 10.6
click at [756, 395] on li "DIGITAL ASSET EXCHANGE LIMITED In Liquidation - 2-00" at bounding box center [787, 405] width 322 height 25
type input "**********"
click at [791, 438] on input "dialog" at bounding box center [784, 442] width 318 height 29
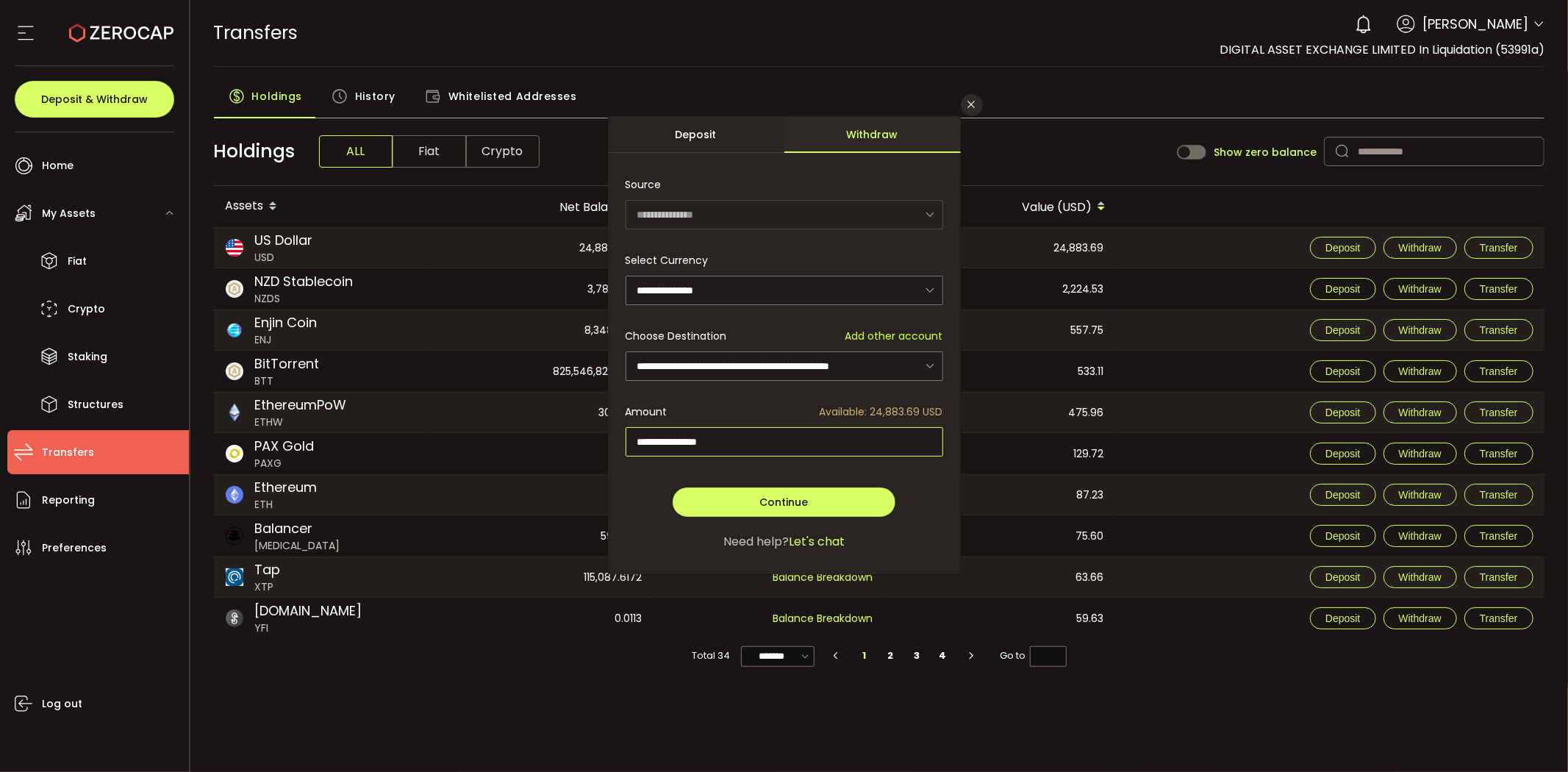
type input "**********"
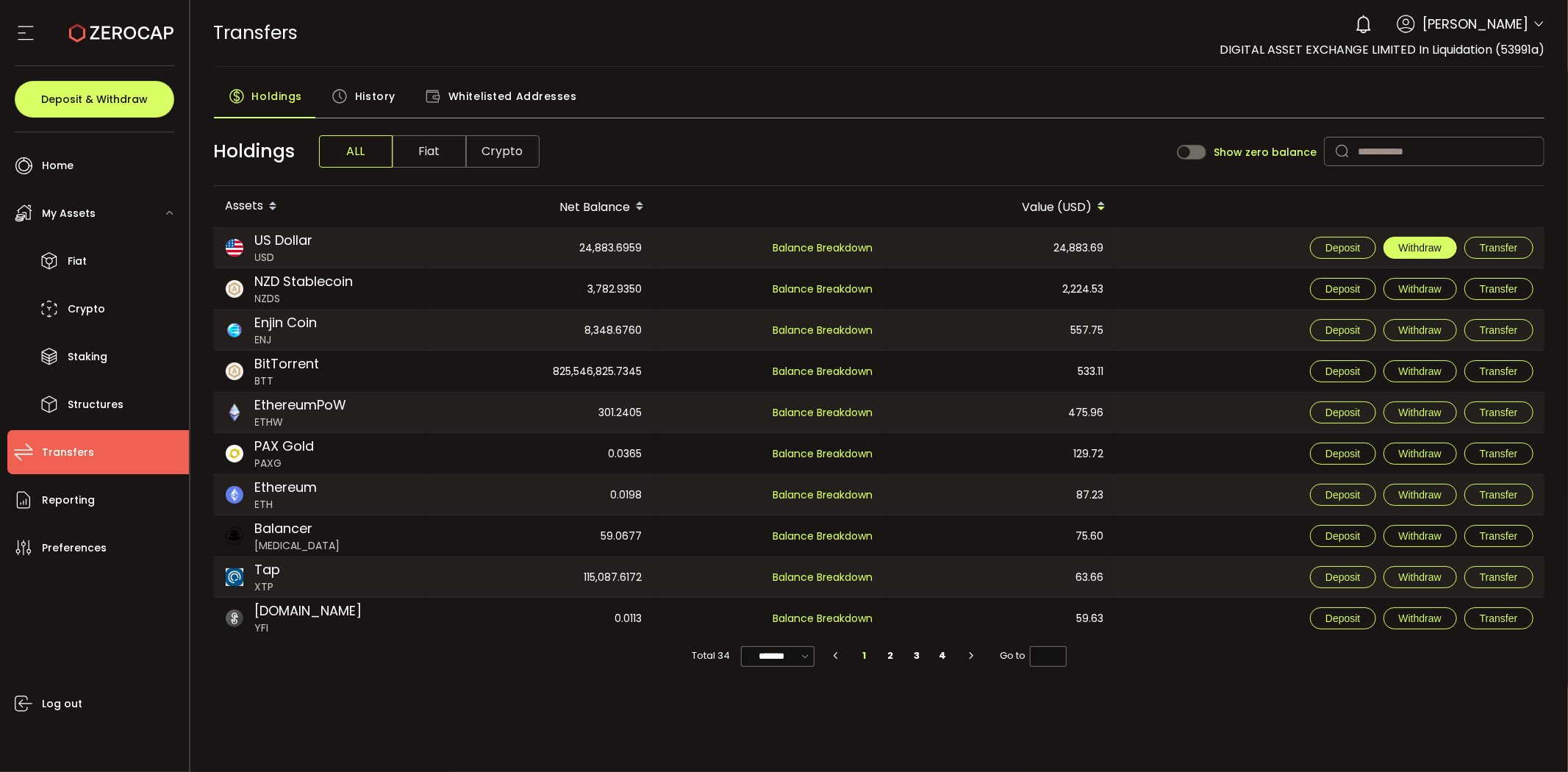
click at [1431, 252] on span "Withdraw" at bounding box center [1421, 248] width 43 height 12
type input "***"
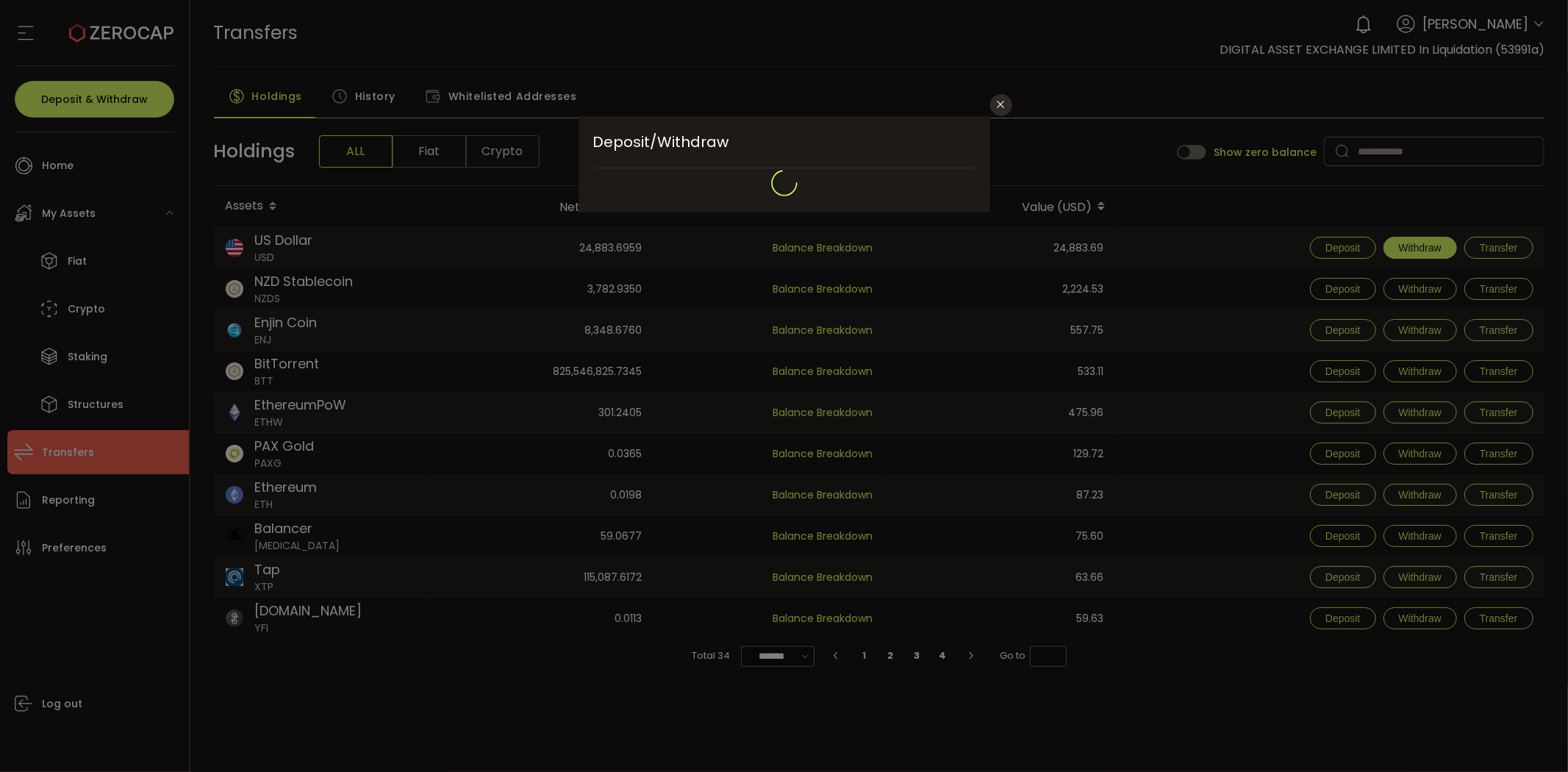
type input "**********"
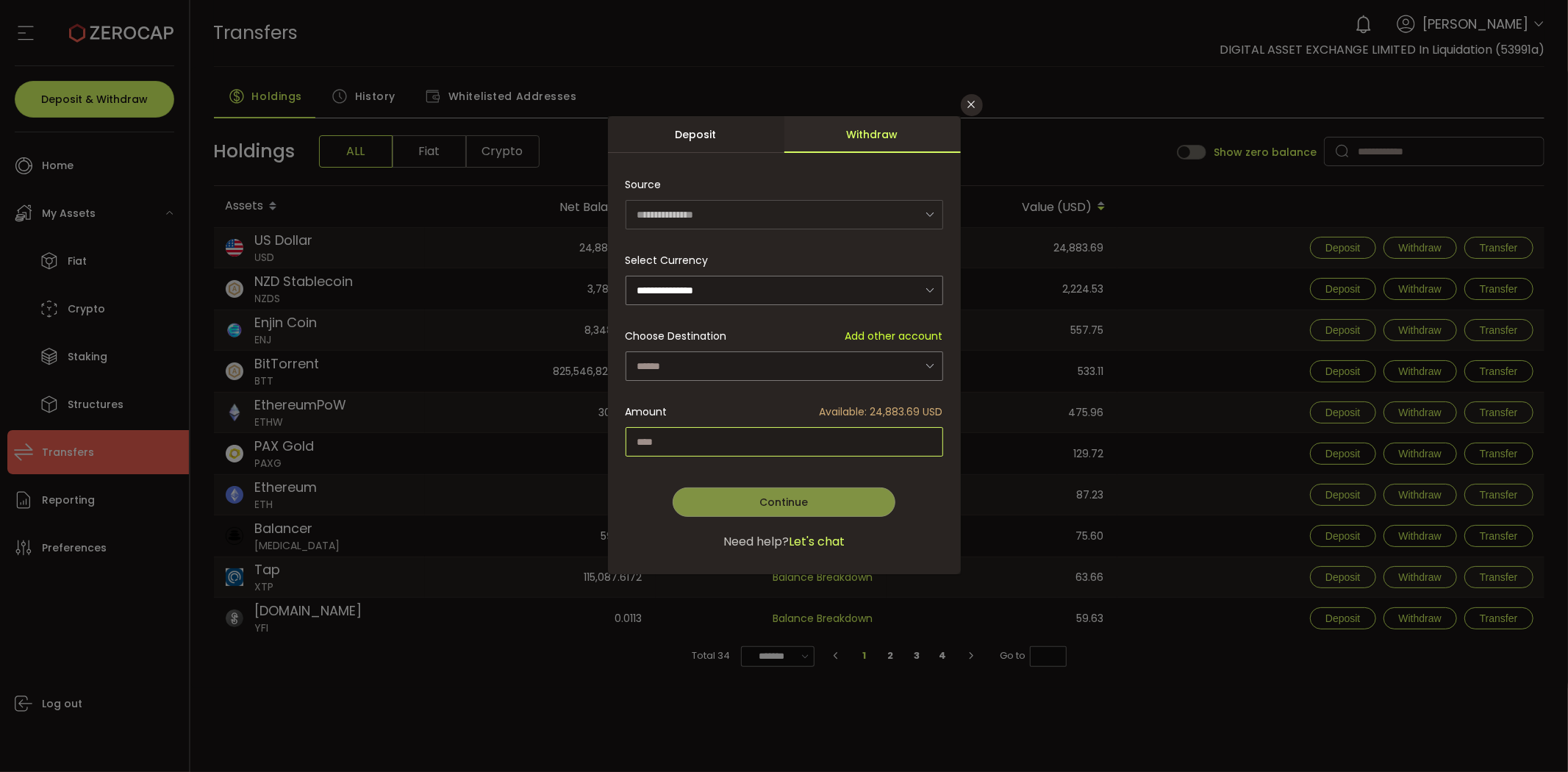
click at [758, 443] on input "dialog" at bounding box center [784, 442] width 318 height 29
type input "*"
click at [760, 365] on input "dialog" at bounding box center [784, 366] width 318 height 29
click at [765, 403] on span "DIGITAL ASSET EXCHANGE LIMITED In Liquidation - 2-00" at bounding box center [777, 405] width 273 height 15
type input "**********"
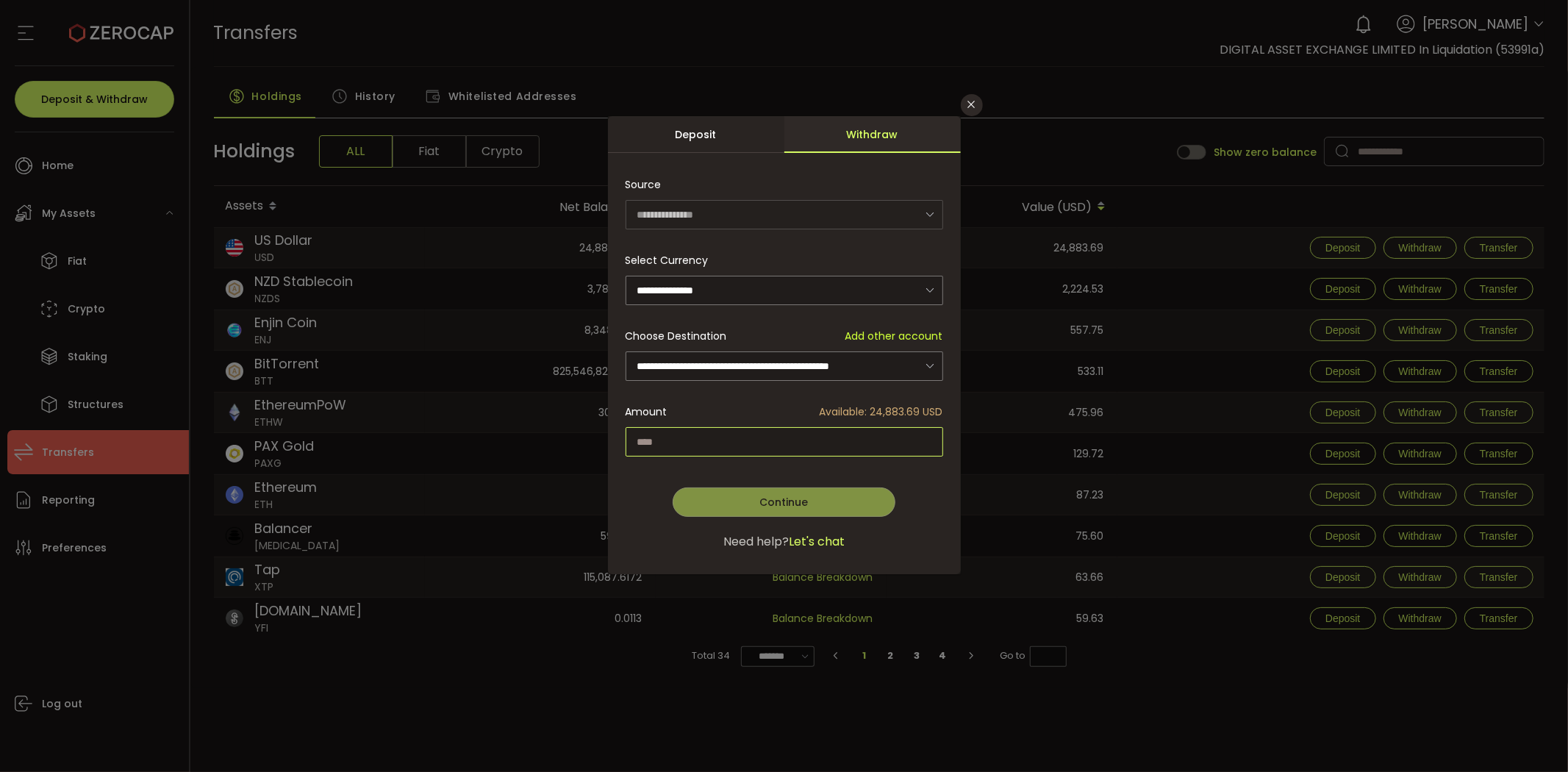
click at [868, 445] on input "dialog" at bounding box center [784, 442] width 318 height 29
click at [877, 408] on span "Available: 24,883.69 USD" at bounding box center [881, 412] width 124 height 16
click at [866, 407] on span "Available: 24,883.69 USD" at bounding box center [881, 412] width 124 height 16
click at [947, 420] on div "**********" at bounding box center [784, 368] width 353 height 411
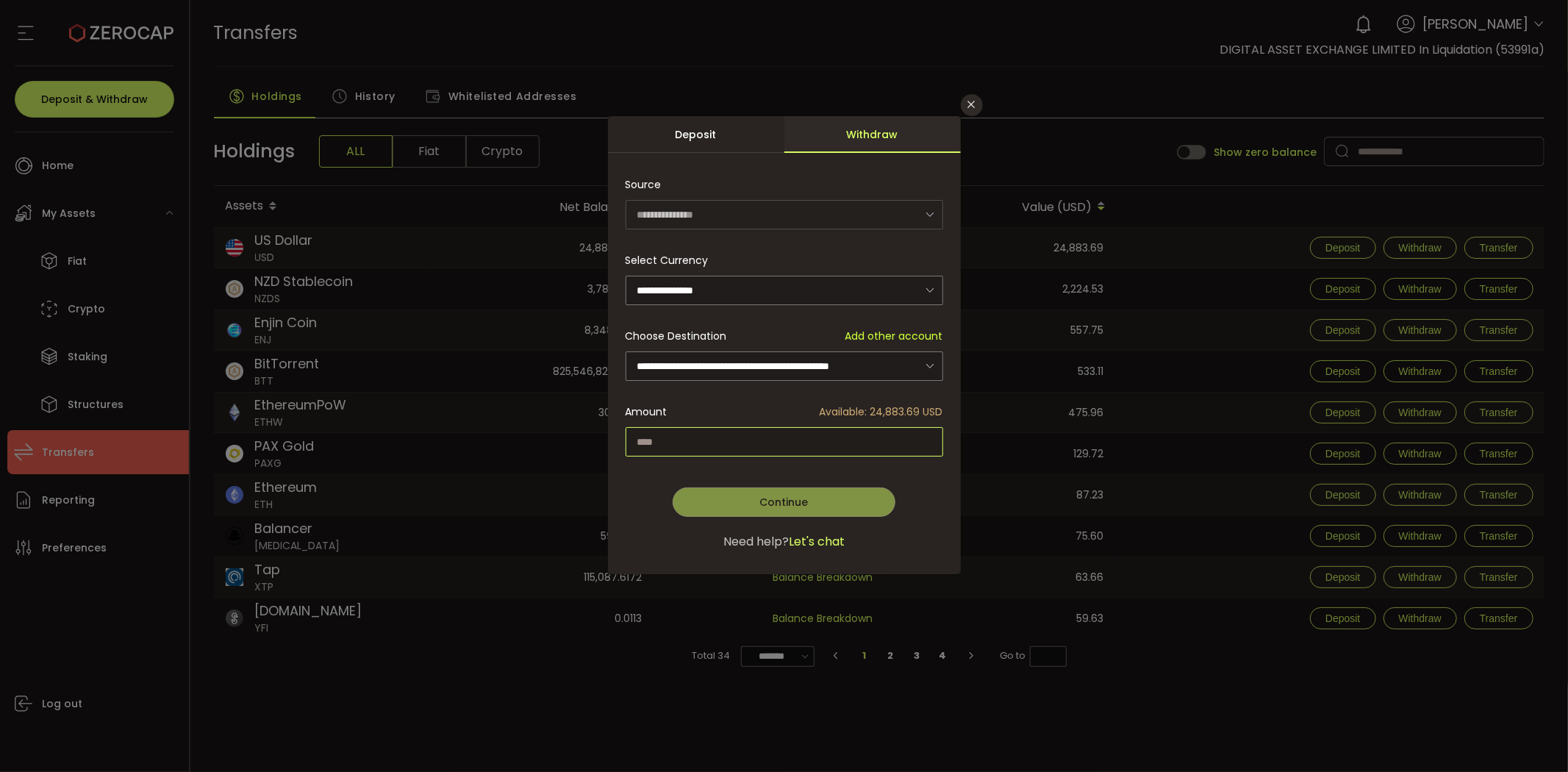
click at [917, 435] on input "dialog" at bounding box center [784, 442] width 318 height 29
click at [972, 101] on icon "Close" at bounding box center [971, 104] width 12 height 12
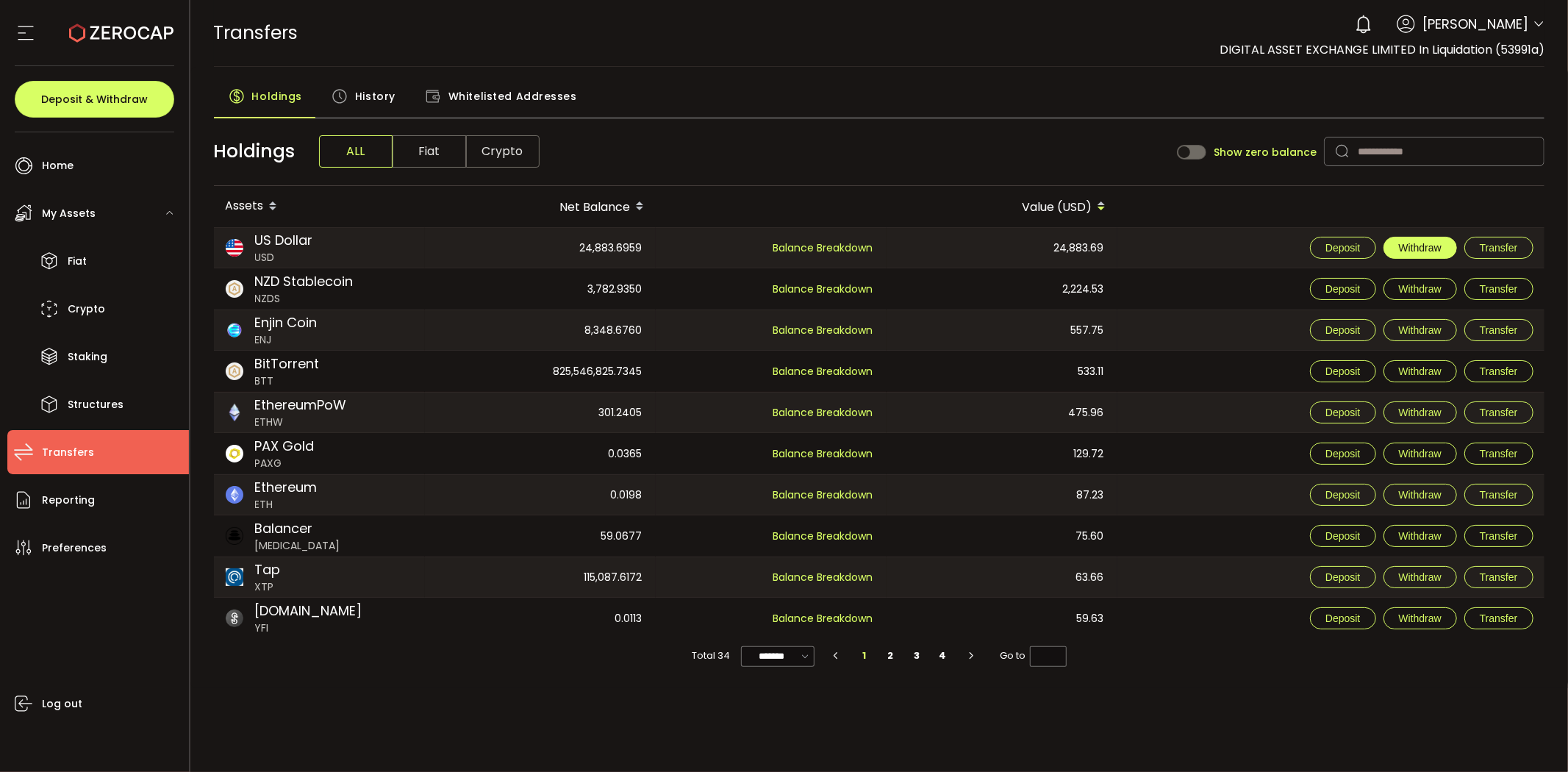
click at [1430, 247] on span "Withdraw" at bounding box center [1421, 248] width 43 height 12
type input "***"
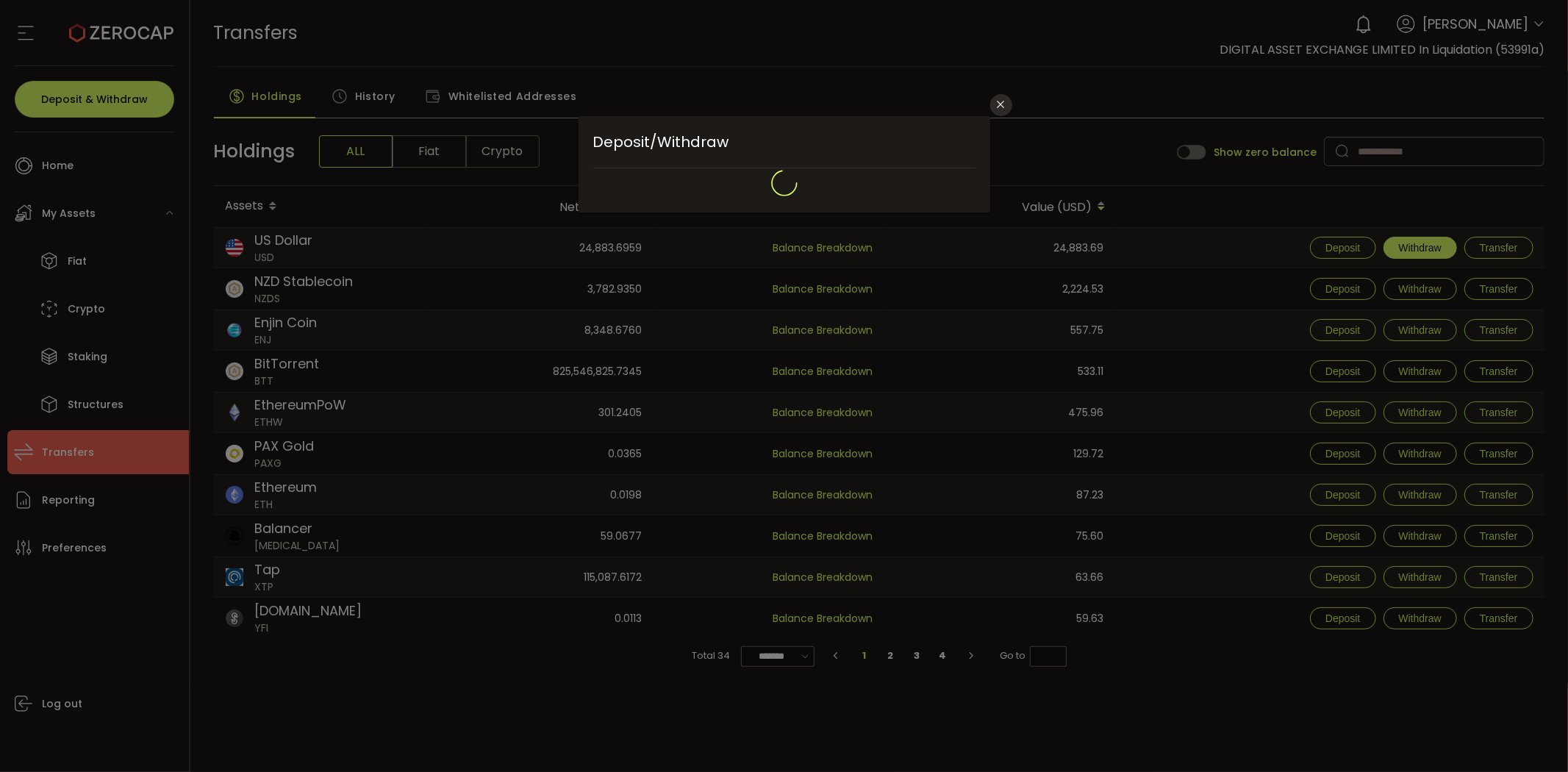
type input "**********"
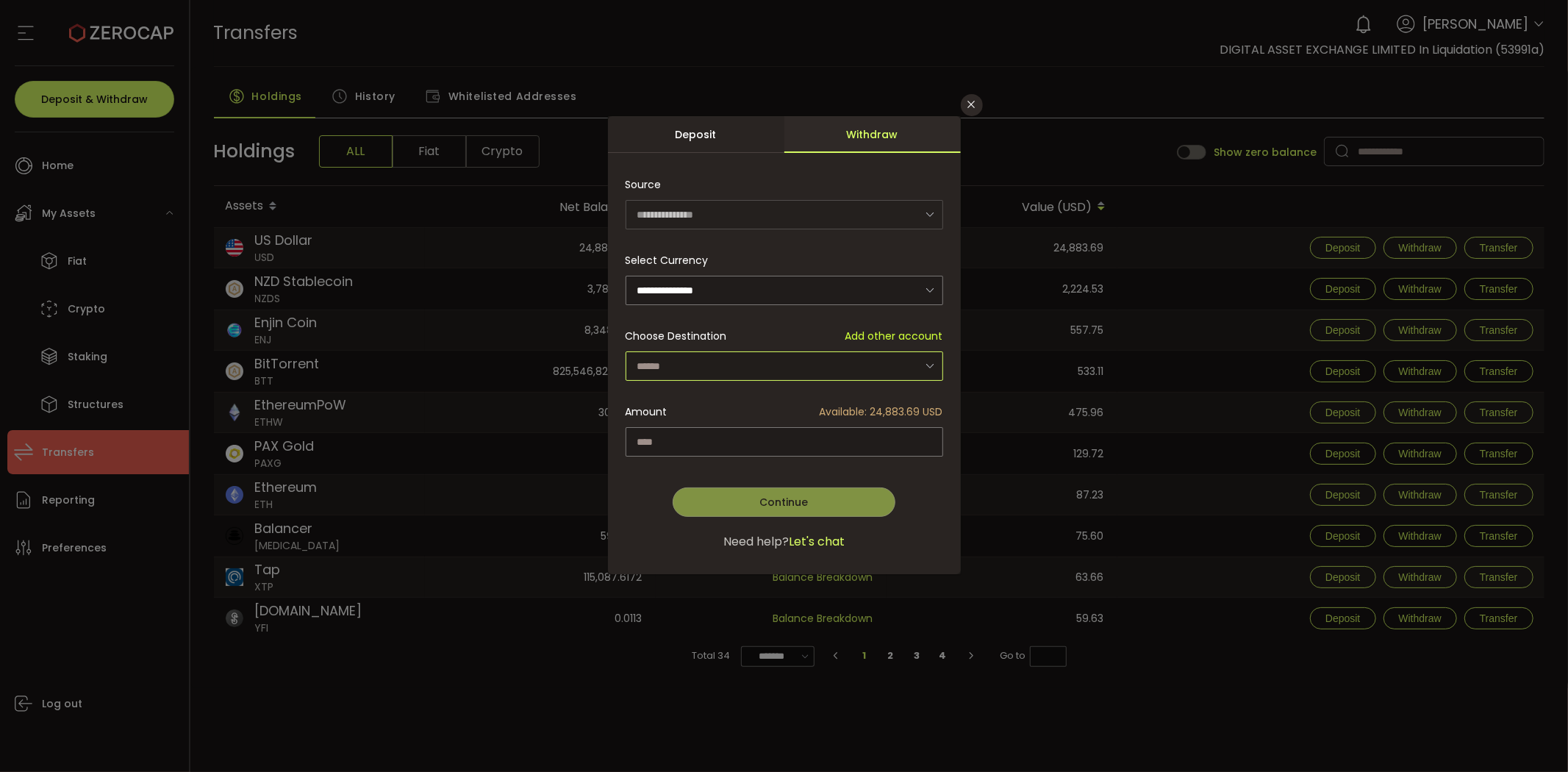
click at [750, 364] on input "dialog" at bounding box center [784, 366] width 318 height 29
click at [761, 394] on li "DIGITAL ASSET EXCHANGE LIMITED In Liquidation - 2-00" at bounding box center [787, 405] width 322 height 25
type input "**********"
click at [865, 427] on input "dialog" at bounding box center [784, 442] width 318 height 29
click at [855, 408] on span "Available: 24,883.69 USD" at bounding box center [881, 412] width 124 height 16
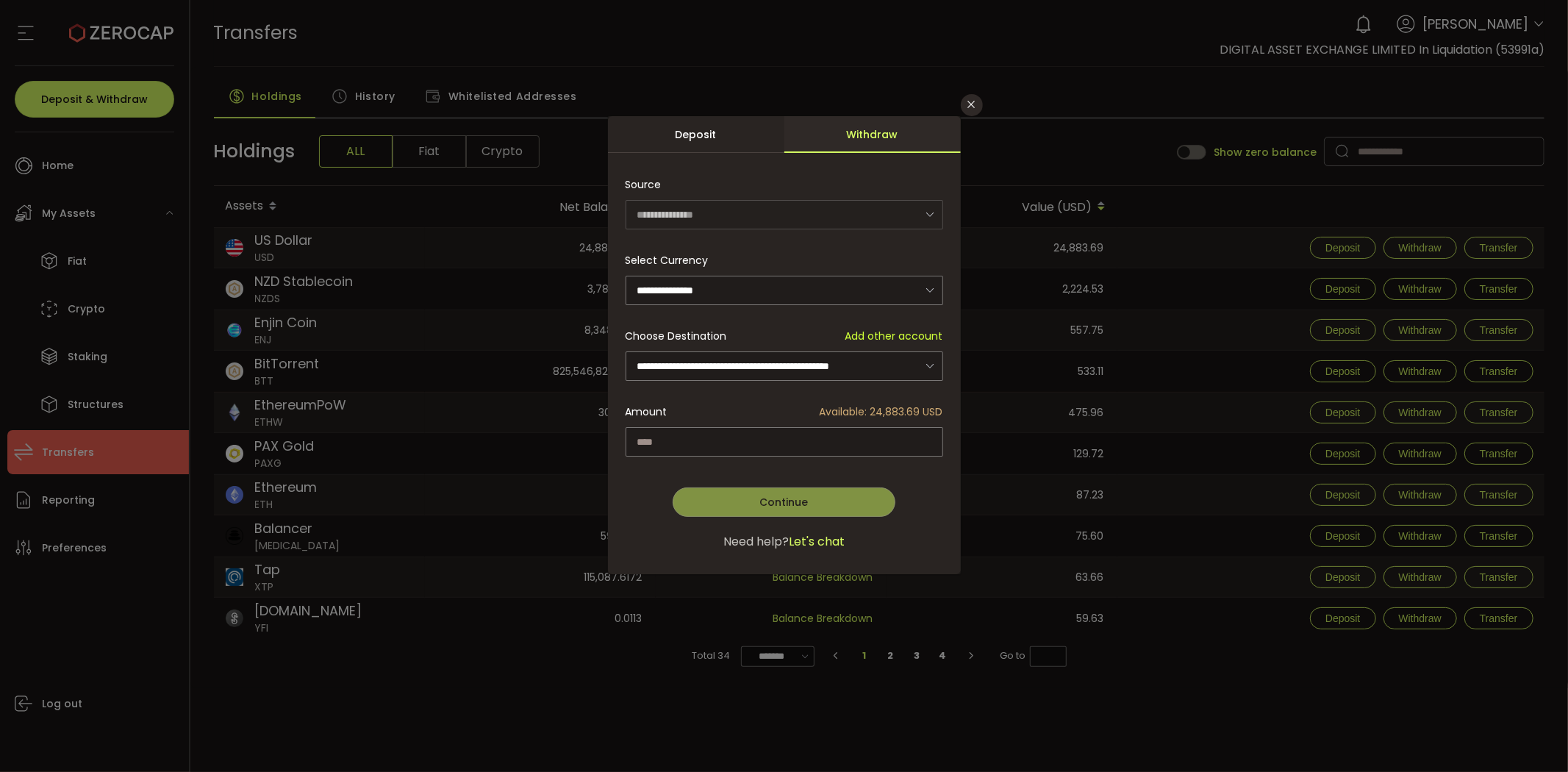
click at [855, 408] on span "Available: 24,883.69 USD" at bounding box center [881, 412] width 124 height 16
click at [901, 435] on input "dialog" at bounding box center [784, 442] width 318 height 29
type input "********"
click at [790, 495] on span "Continue" at bounding box center [784, 502] width 49 height 15
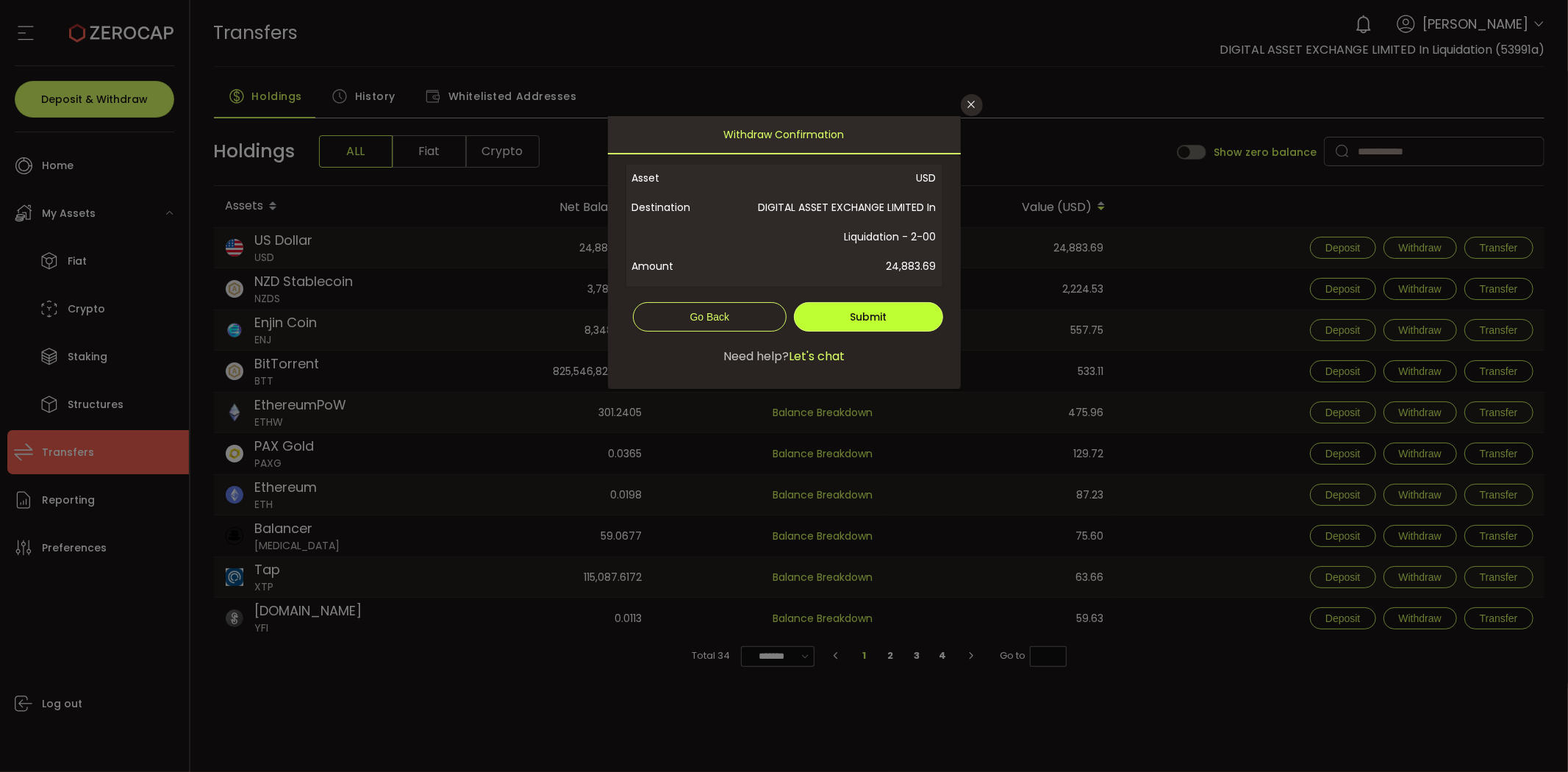
click at [855, 320] on span "Submit" at bounding box center [868, 317] width 37 height 15
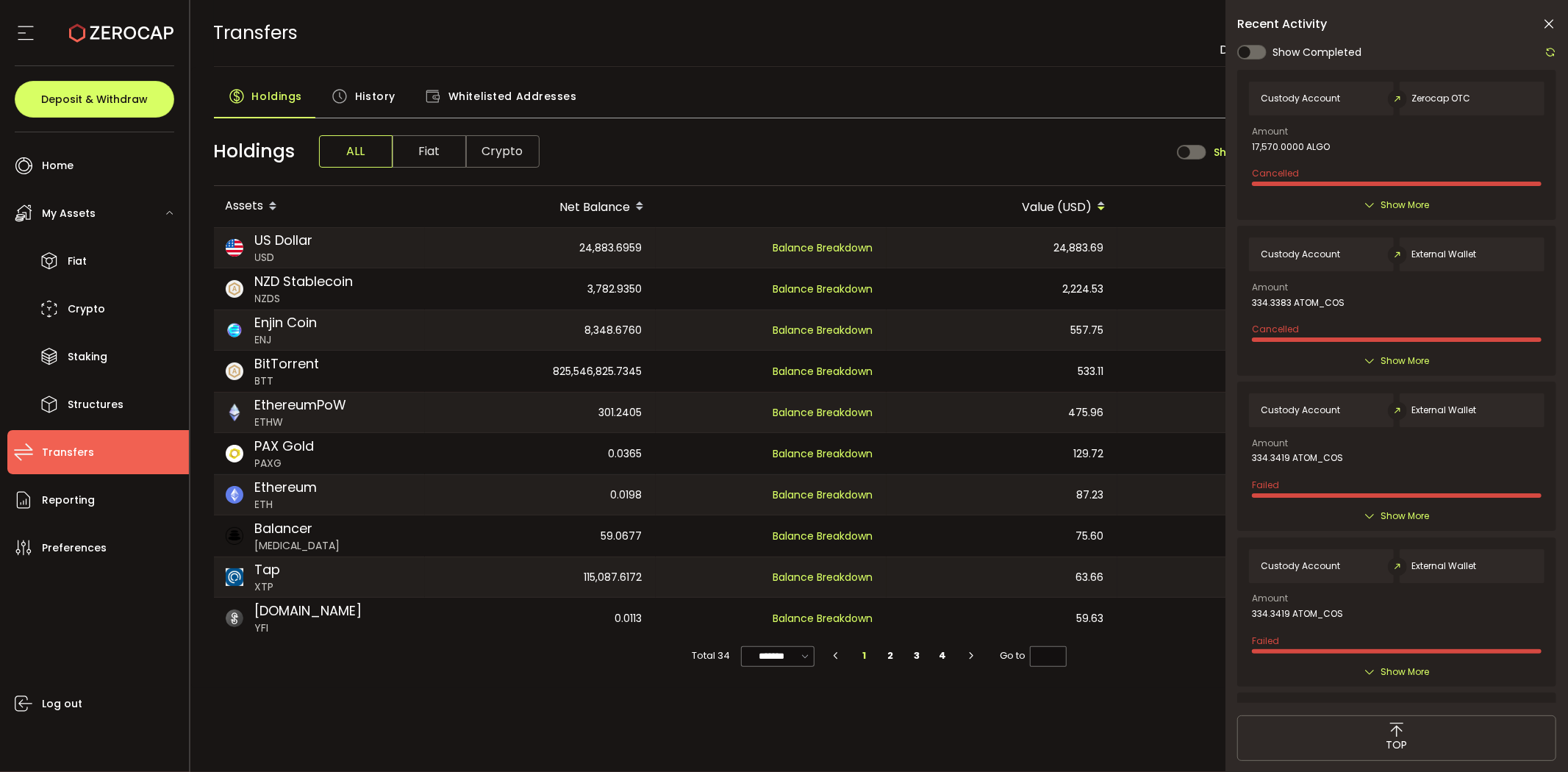
drag, startPoint x: 902, startPoint y: 155, endPoint x: 873, endPoint y: 165, distance: 30.7
click at [902, 159] on div "Holdings ALL Fiat Crypto Show zero balance" at bounding box center [879, 151] width 1331 height 69
